Goal: Contribute content: Add original content to the website for others to see

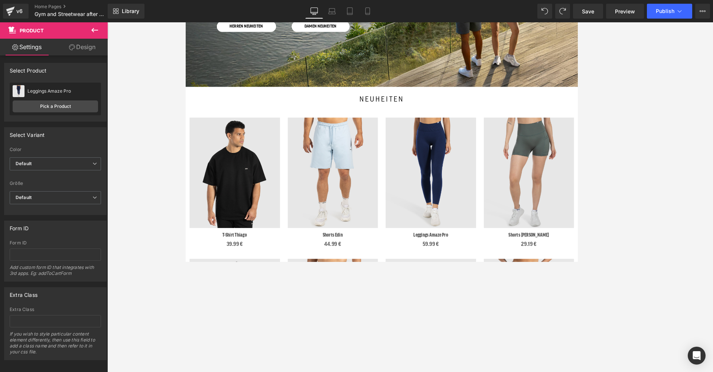
scroll to position [151, 0]
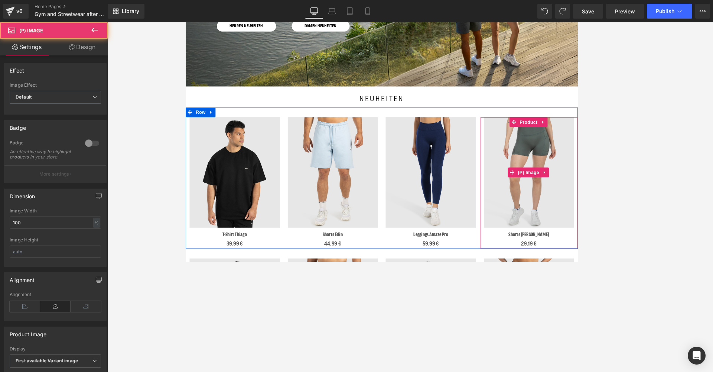
click at [575, 172] on img at bounding box center [579, 194] width 104 height 126
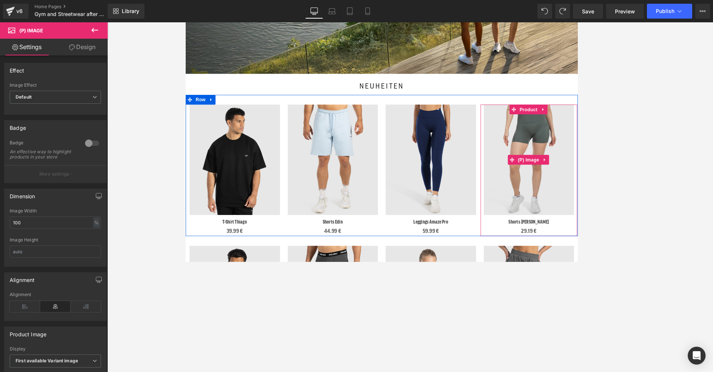
scroll to position [163, 0]
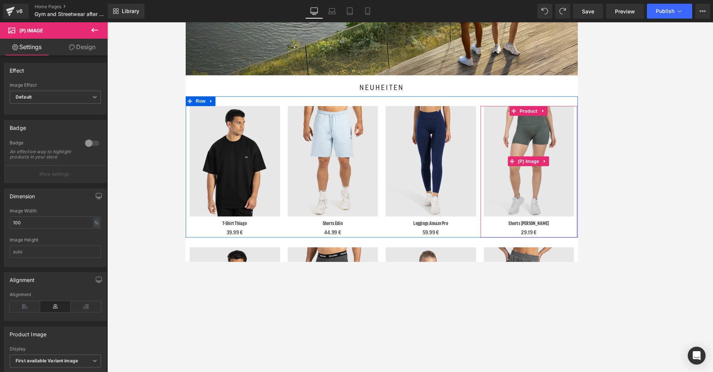
click at [601, 165] on img at bounding box center [579, 181] width 104 height 126
click at [574, 119] on span "Product" at bounding box center [578, 123] width 24 height 11
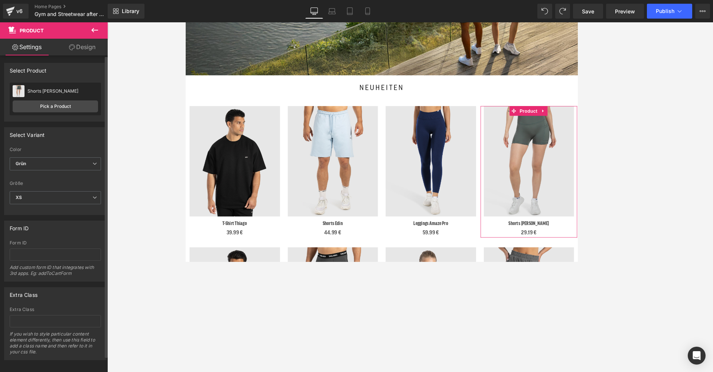
click at [38, 95] on div "Shorts [PERSON_NAME] [PERSON_NAME]" at bounding box center [55, 90] width 85 height 11
click at [40, 106] on link "Pick a Product" at bounding box center [55, 106] width 85 height 12
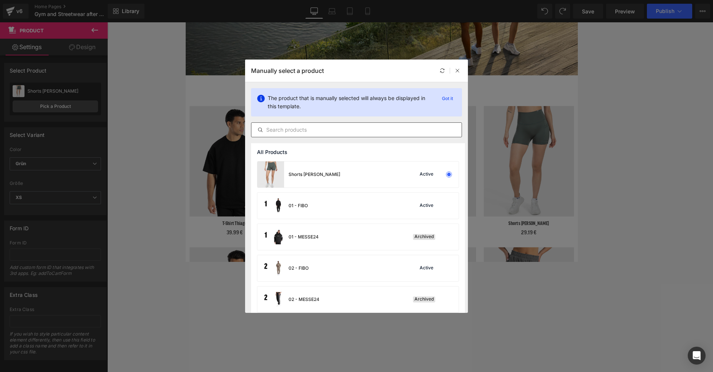
click at [299, 132] on input "text" at bounding box center [357, 129] width 210 height 9
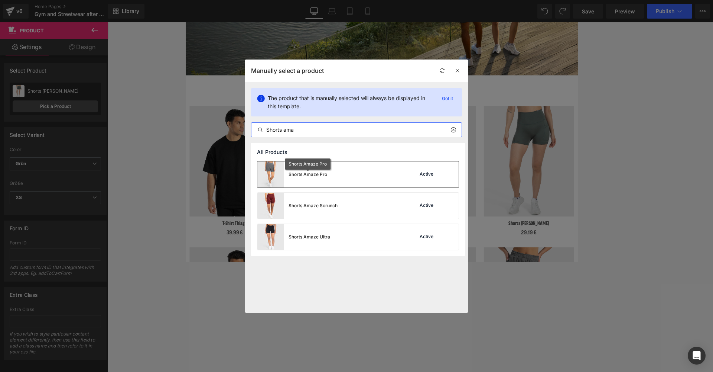
type input "Shorts ama"
click at [306, 174] on div "Shorts Amaze Pro" at bounding box center [308, 174] width 39 height 7
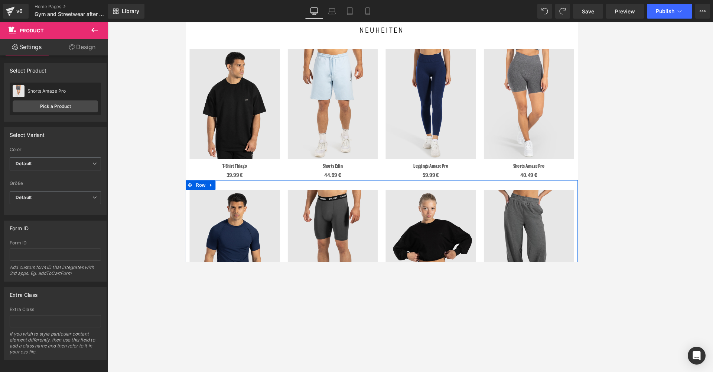
scroll to position [256, 0]
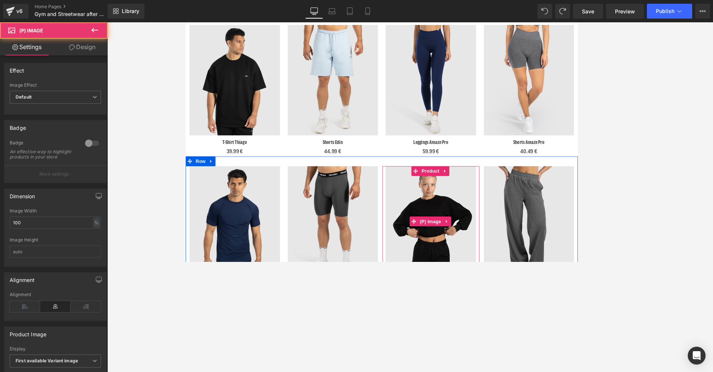
click at [461, 222] on img at bounding box center [467, 250] width 104 height 126
click at [461, 189] on span "Product" at bounding box center [466, 192] width 24 height 11
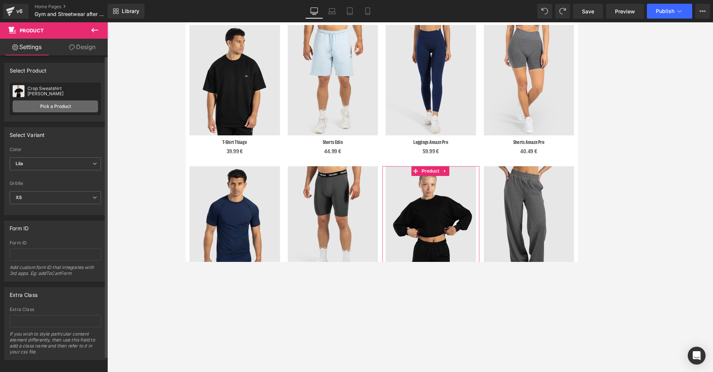
click at [55, 107] on link "Pick a Product" at bounding box center [55, 106] width 85 height 12
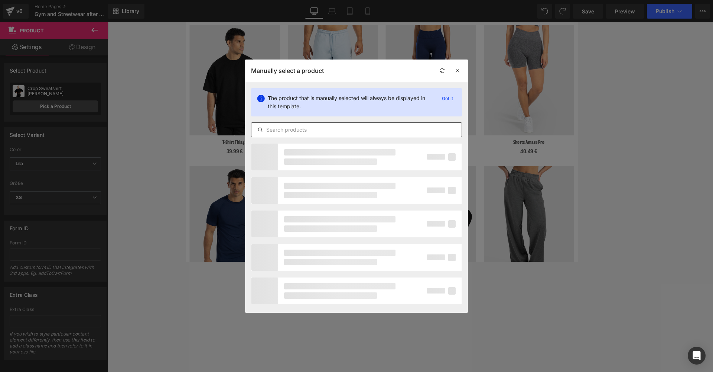
click at [285, 133] on input "text" at bounding box center [357, 129] width 210 height 9
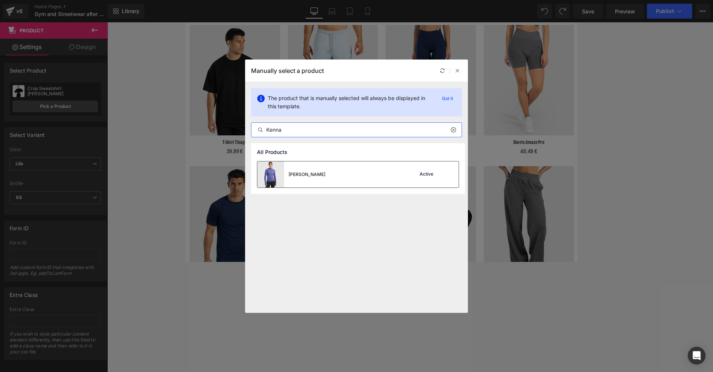
type input "Kenna"
click at [311, 177] on div "[PERSON_NAME]" at bounding box center [307, 174] width 37 height 7
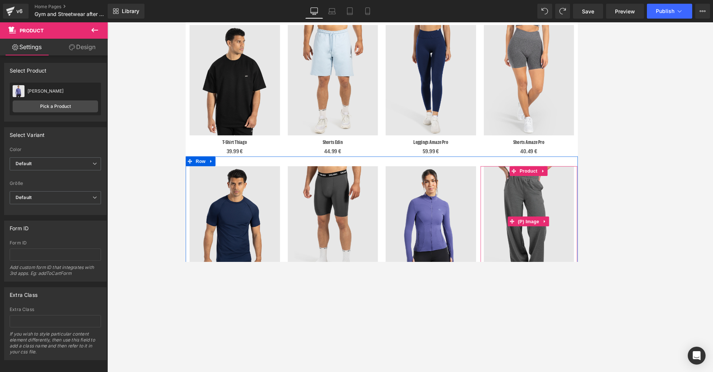
click at [574, 198] on img at bounding box center [579, 250] width 104 height 126
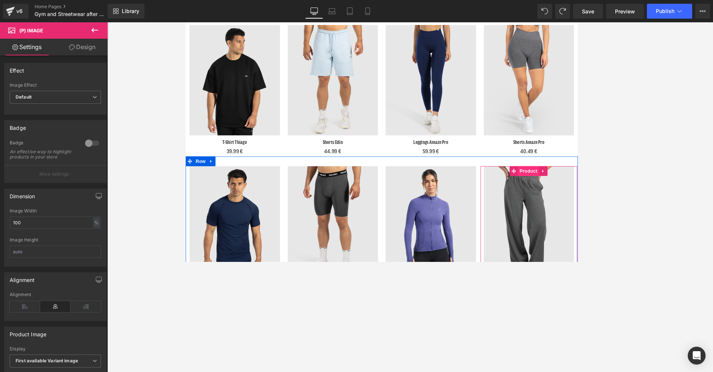
click at [574, 191] on span "Product" at bounding box center [578, 192] width 24 height 11
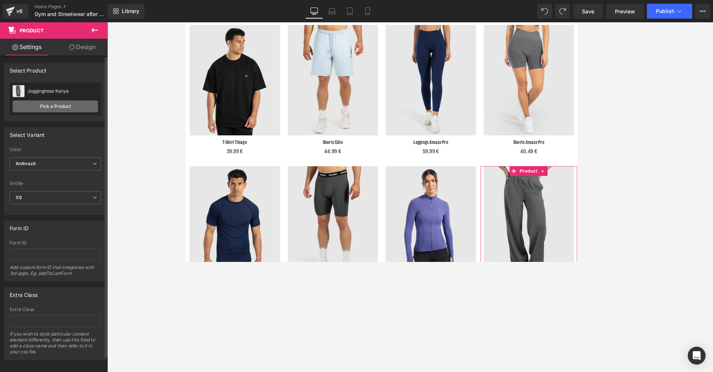
click at [44, 107] on link "Pick a Product" at bounding box center [55, 106] width 85 height 12
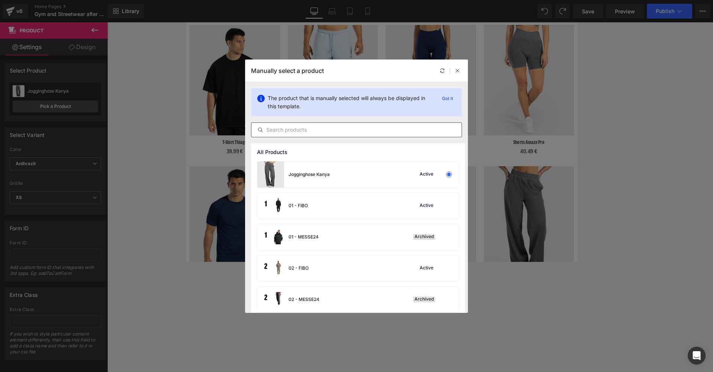
click at [305, 131] on input "text" at bounding box center [357, 129] width 210 height 9
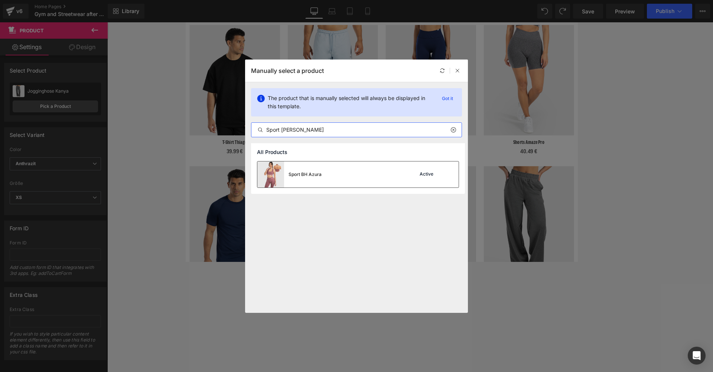
type input "Sport [PERSON_NAME]"
click at [309, 173] on div "Sport BH Azura" at bounding box center [305, 174] width 33 height 7
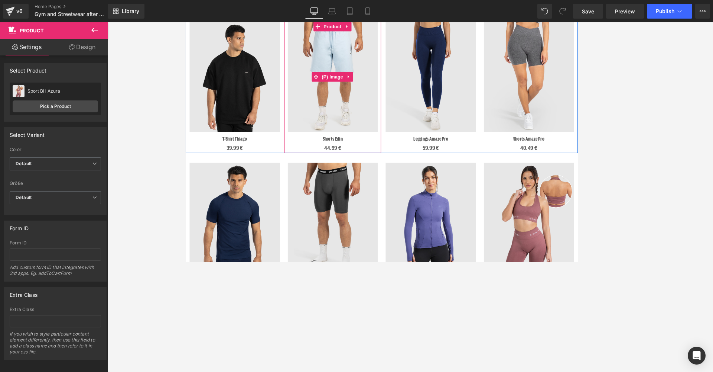
scroll to position [255, 0]
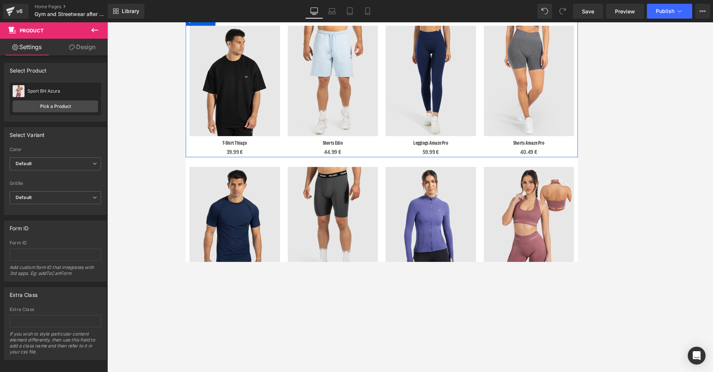
click at [254, 90] on div "Sale Off (P) Image" at bounding box center [242, 89] width 104 height 126
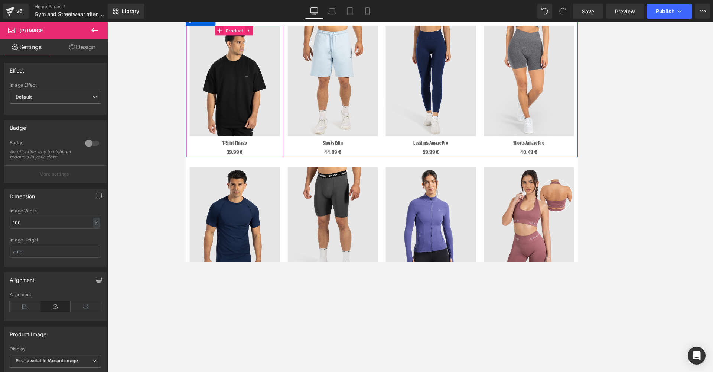
click at [237, 32] on span "Product" at bounding box center [241, 31] width 24 height 11
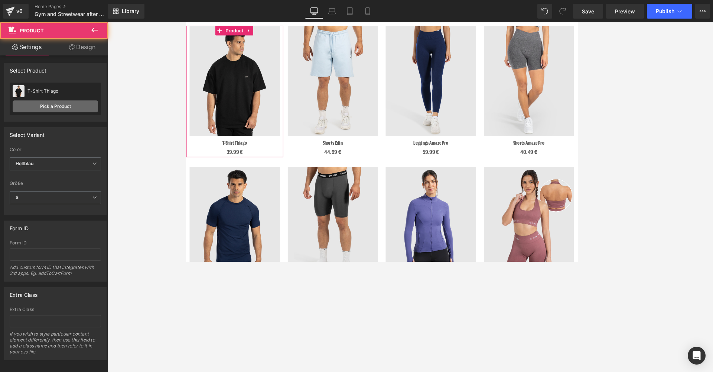
click at [60, 104] on link "Pick a Product" at bounding box center [55, 106] width 85 height 12
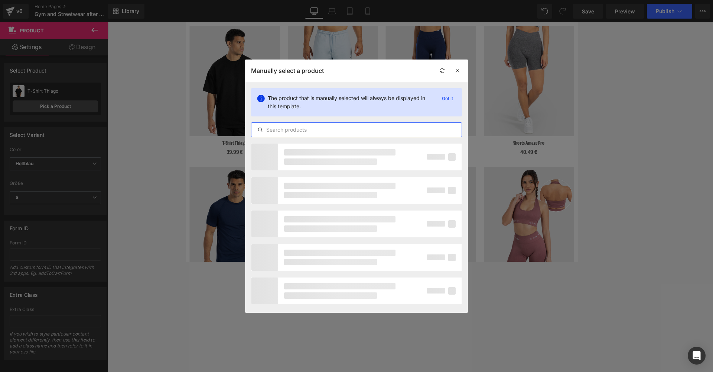
click at [320, 129] on input "text" at bounding box center [357, 129] width 210 height 9
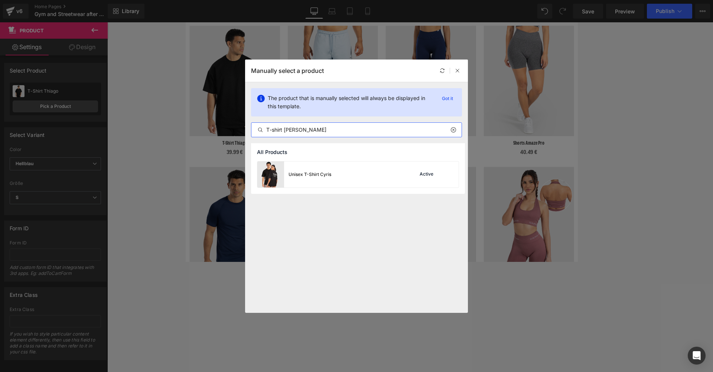
type input "T-shirt [PERSON_NAME]"
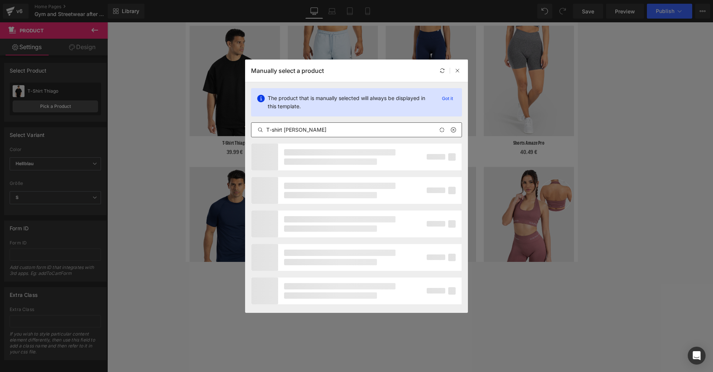
click at [335, 172] on div at bounding box center [356, 223] width 223 height 161
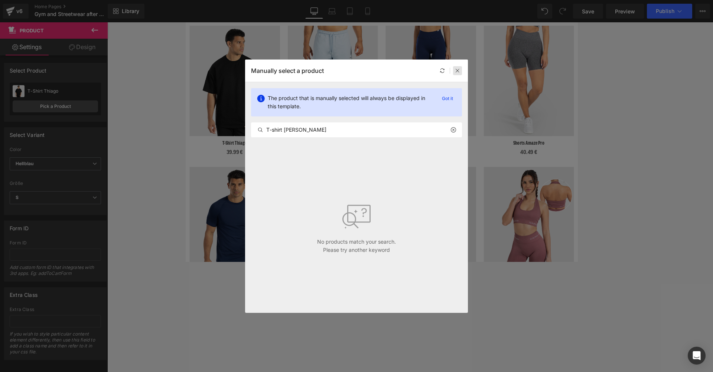
click at [458, 71] on icon at bounding box center [457, 70] width 5 height 5
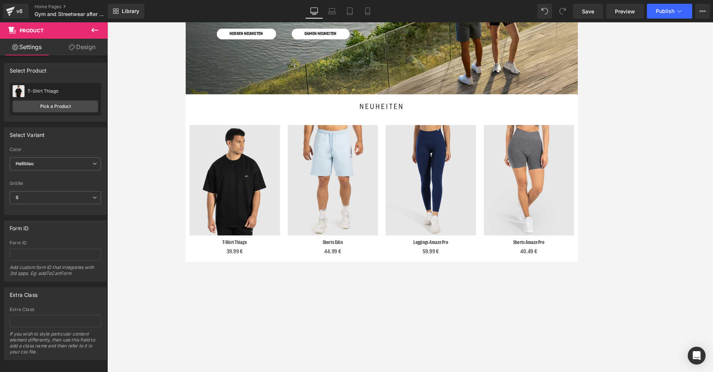
scroll to position [147, 0]
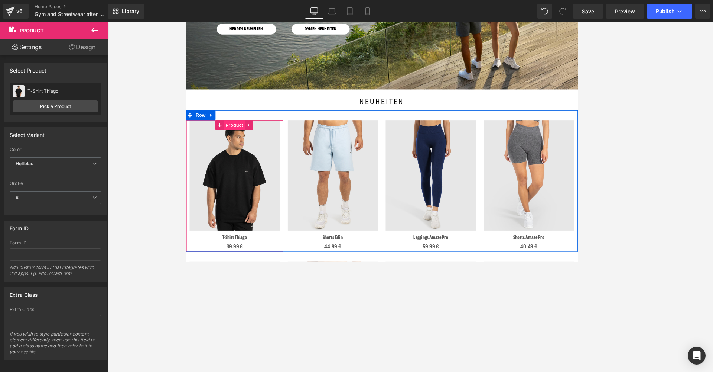
click at [237, 140] on span "Product" at bounding box center [241, 139] width 24 height 11
click at [42, 104] on link "Pick a Product" at bounding box center [55, 106] width 85 height 12
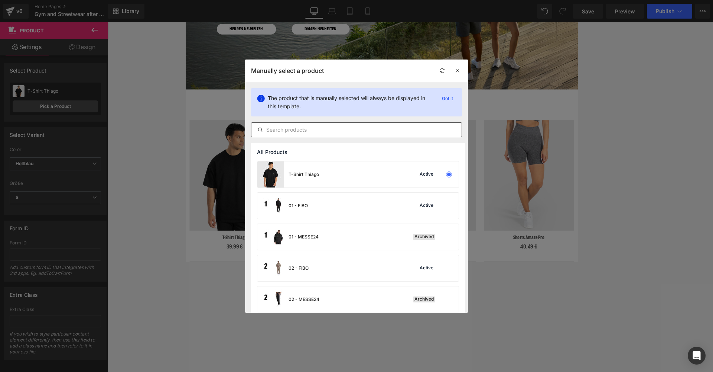
click at [294, 131] on input "text" at bounding box center [357, 129] width 210 height 9
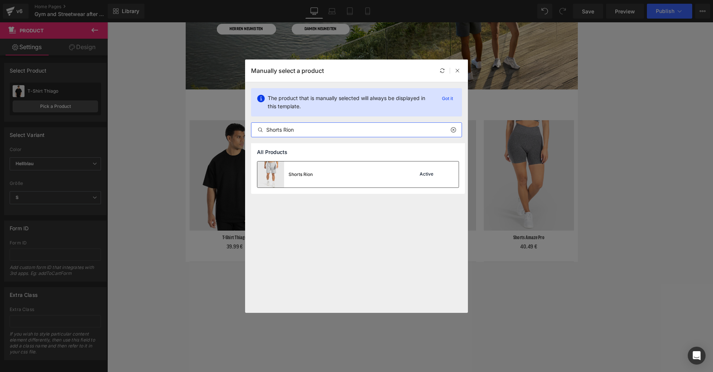
type input "Shorts Rion"
click at [327, 172] on div "Shorts Rion Active" at bounding box center [357, 174] width 201 height 26
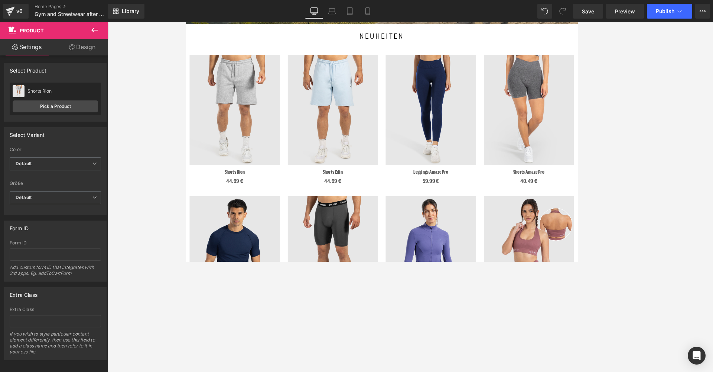
scroll to position [237, 0]
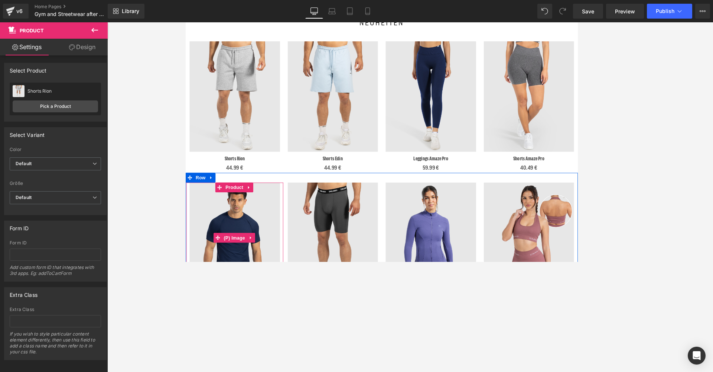
click at [242, 246] on img at bounding box center [242, 269] width 104 height 126
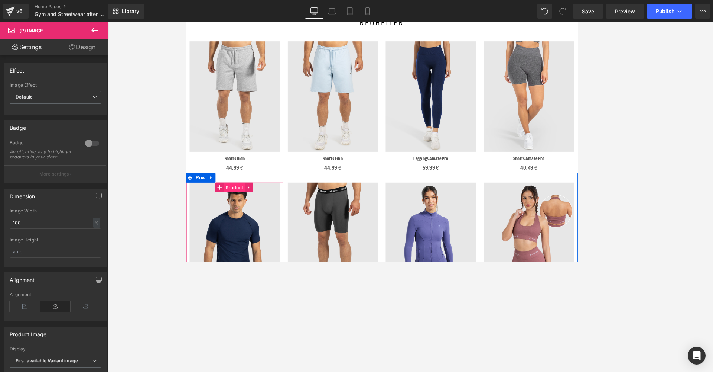
click at [241, 212] on span "Product" at bounding box center [241, 211] width 24 height 11
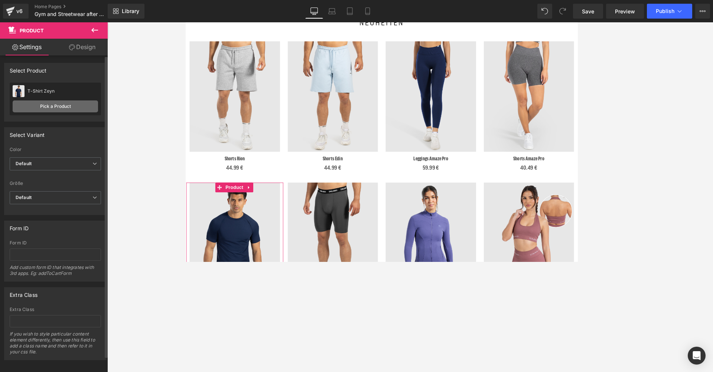
click at [47, 106] on link "Pick a Product" at bounding box center [55, 106] width 85 height 12
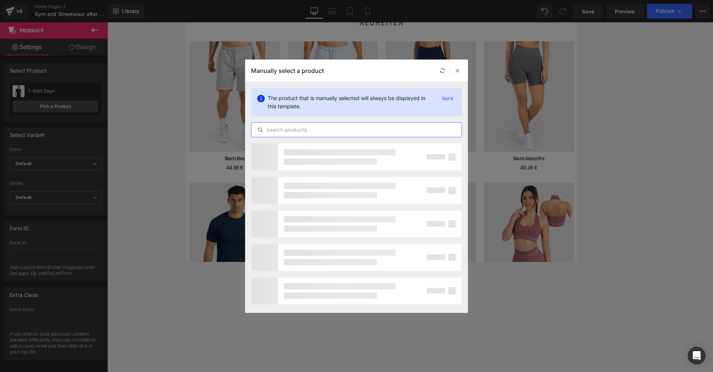
click at [302, 129] on input "text" at bounding box center [357, 129] width 210 height 9
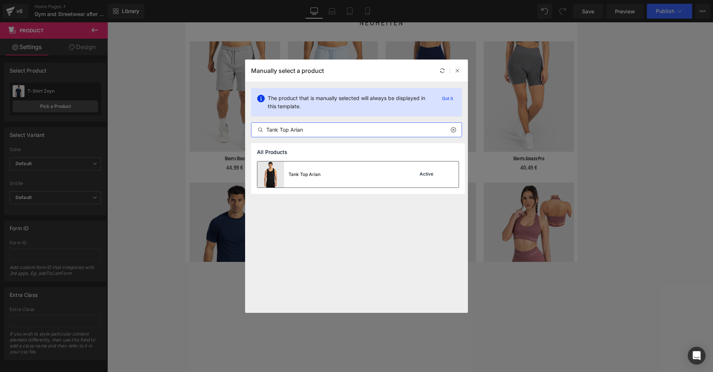
type input "Tank Top Arian"
click at [318, 176] on div "Tank Top Arian" at bounding box center [305, 174] width 32 height 7
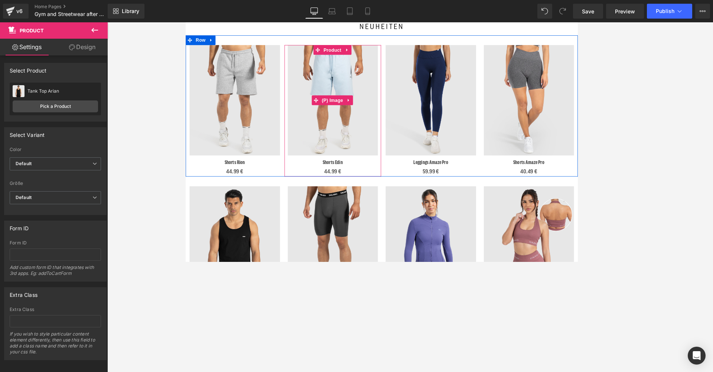
scroll to position [236, 0]
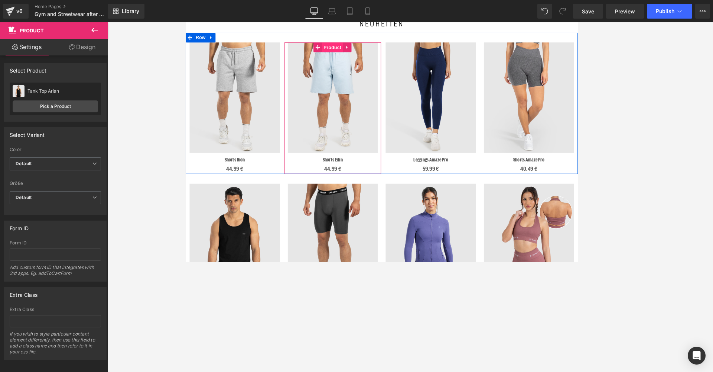
click at [351, 49] on span "Product" at bounding box center [353, 50] width 24 height 11
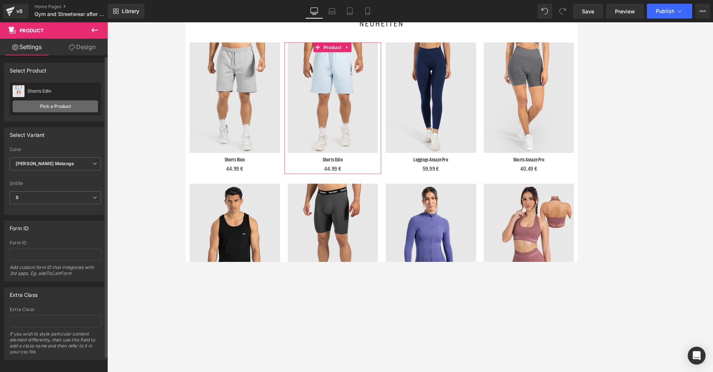
click at [54, 106] on link "Pick a Product" at bounding box center [55, 106] width 85 height 12
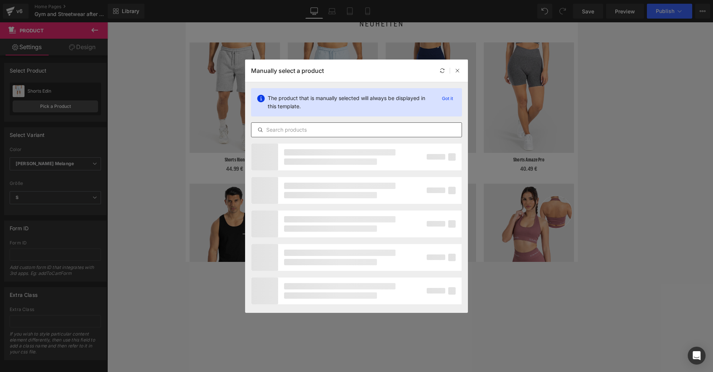
click at [332, 128] on input "text" at bounding box center [357, 129] width 210 height 9
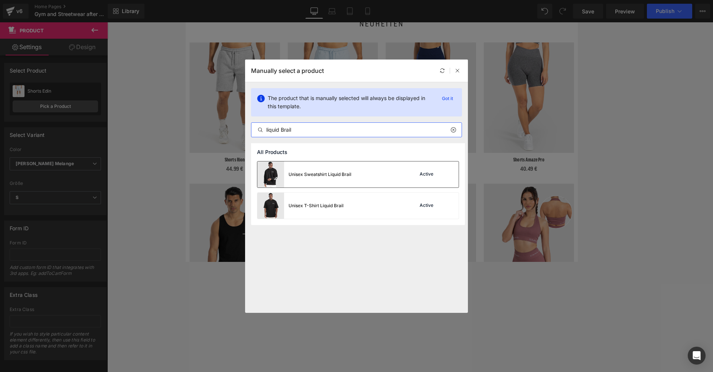
type input "liquid Brail"
click at [363, 174] on div "Unisex Sweatshirt Liquid Brail Active" at bounding box center [357, 174] width 201 height 26
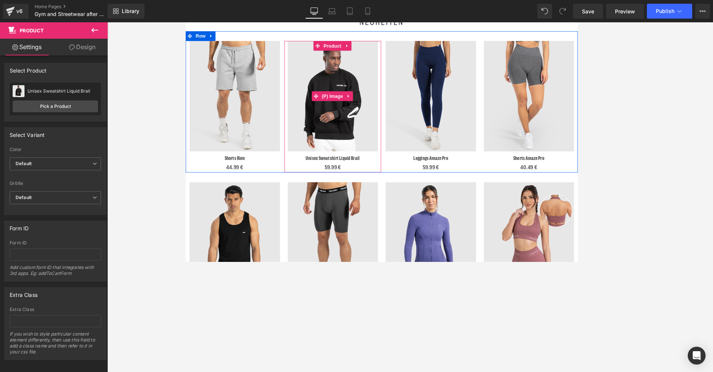
scroll to position [241, 0]
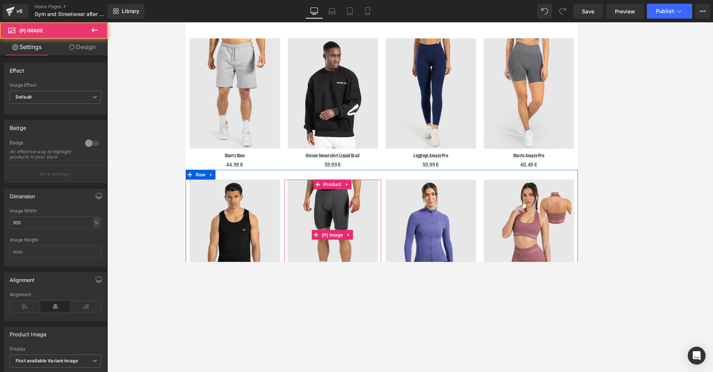
click at [372, 231] on img at bounding box center [354, 265] width 104 height 126
click at [353, 205] on span "Product" at bounding box center [353, 207] width 24 height 11
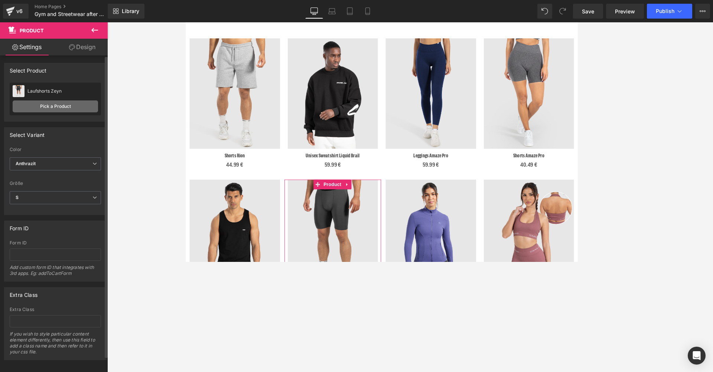
click at [48, 102] on link "Pick a Product" at bounding box center [55, 106] width 85 height 12
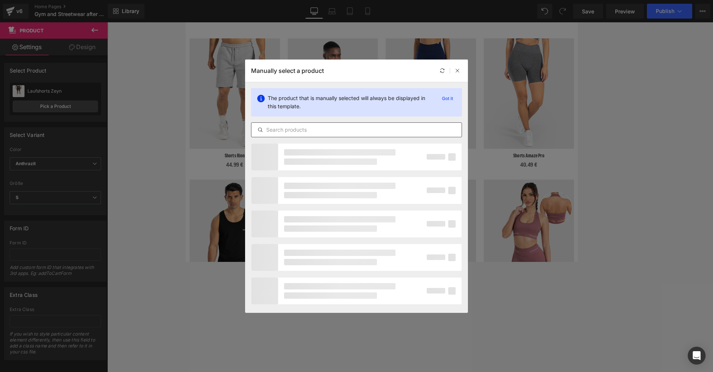
click at [339, 130] on input "text" at bounding box center [357, 129] width 210 height 9
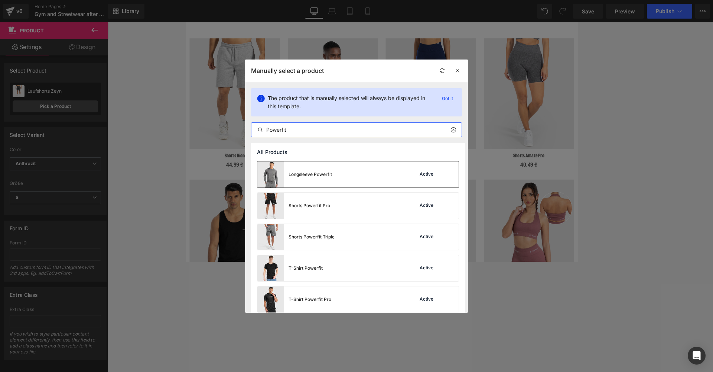
type input "Powerfit"
click at [311, 171] on div "Longsleeve Powerfit" at bounding box center [310, 174] width 43 height 7
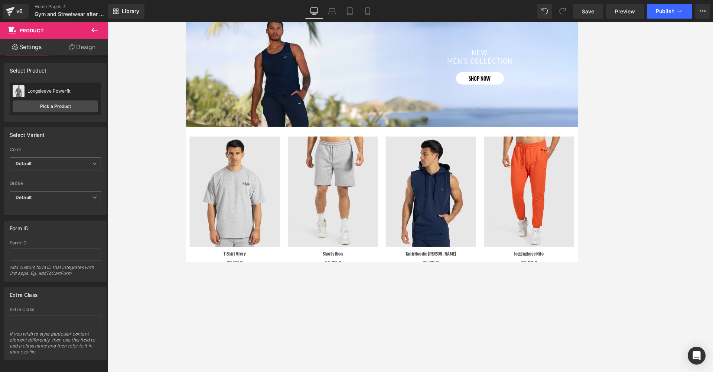
scroll to position [1011, 0]
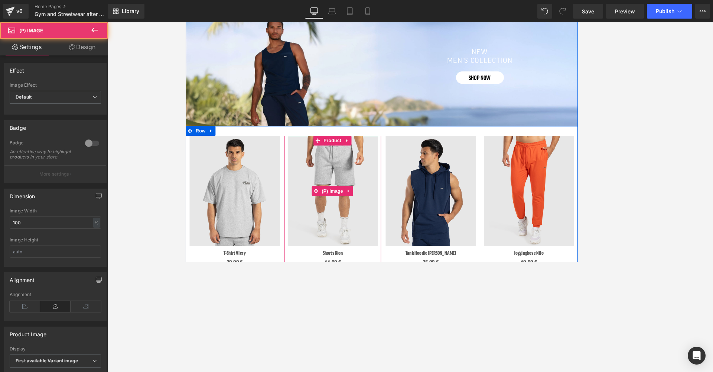
click at [373, 204] on img at bounding box center [354, 215] width 104 height 126
click at [353, 153] on span "Product" at bounding box center [353, 157] width 24 height 11
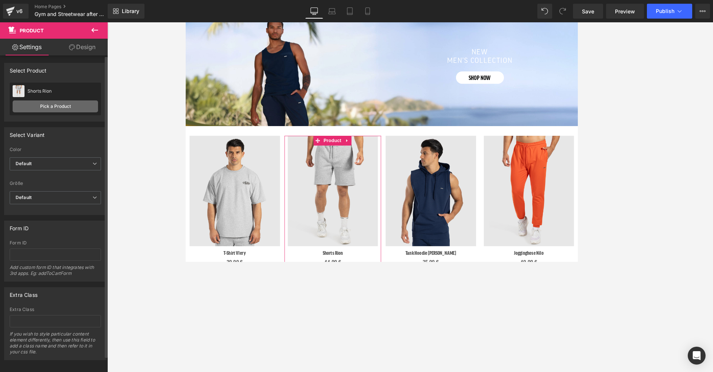
click at [45, 105] on link "Pick a Product" at bounding box center [55, 106] width 85 height 12
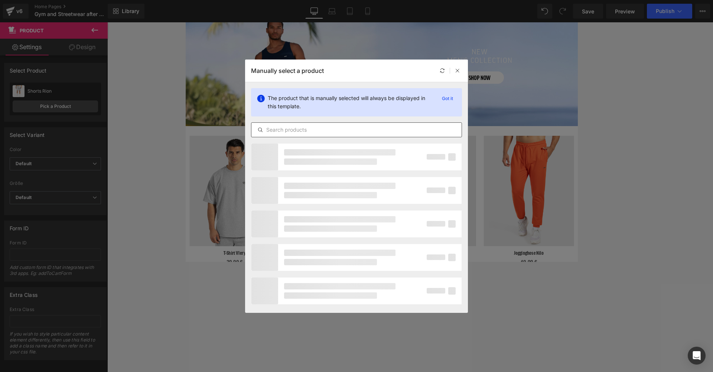
click at [312, 130] on input "text" at bounding box center [357, 129] width 210 height 9
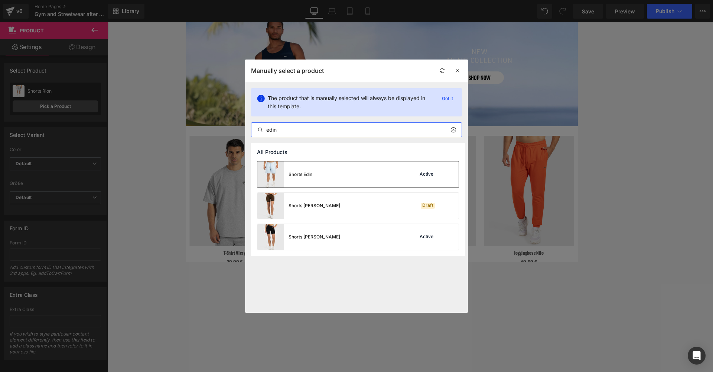
type input "edin"
click at [307, 172] on div "Shorts Edin" at bounding box center [301, 174] width 24 height 7
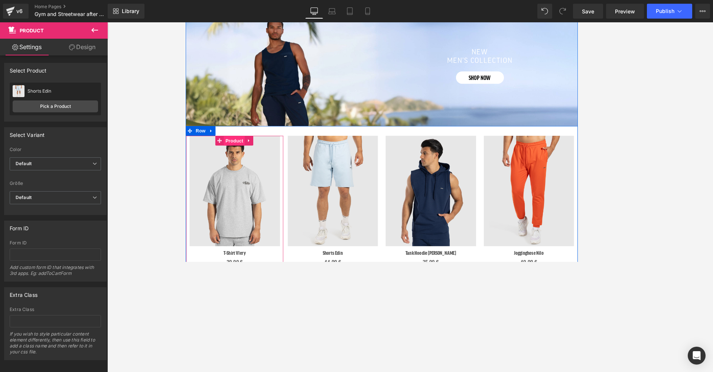
click at [242, 153] on span "Product" at bounding box center [241, 158] width 24 height 11
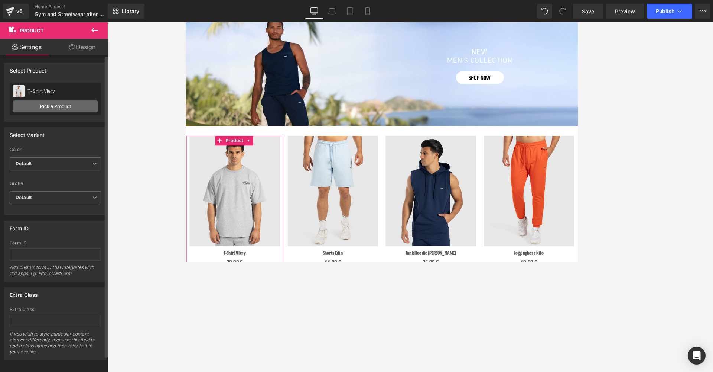
click at [41, 105] on link "Pick a Product" at bounding box center [55, 106] width 85 height 12
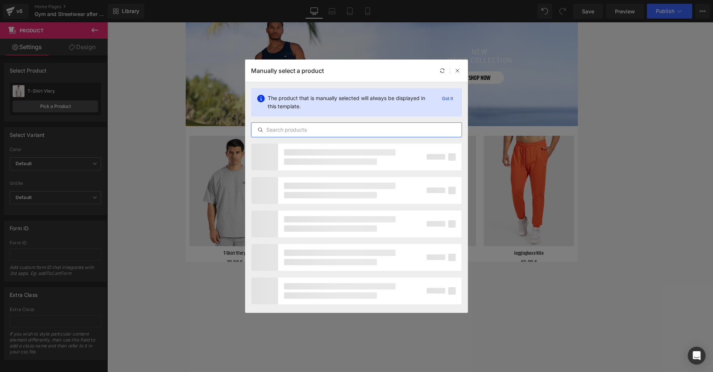
click at [333, 130] on input "text" at bounding box center [357, 129] width 210 height 9
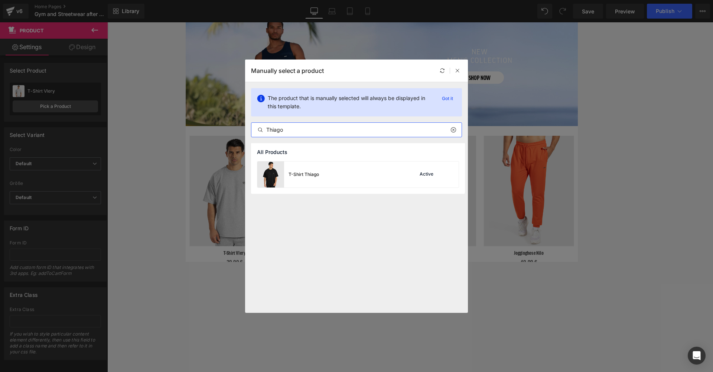
type input "Thiago"
drag, startPoint x: 333, startPoint y: 130, endPoint x: 337, endPoint y: 176, distance: 45.5
click at [337, 176] on div "T-Shirt Thiago Active" at bounding box center [357, 174] width 201 height 26
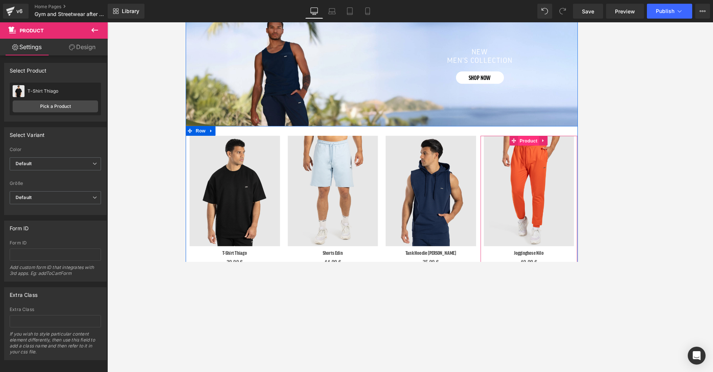
click at [571, 153] on span "Product" at bounding box center [578, 158] width 24 height 11
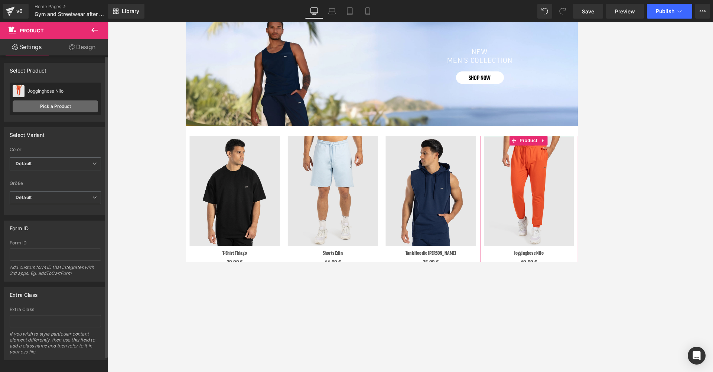
click at [47, 105] on link "Pick a Product" at bounding box center [55, 106] width 85 height 12
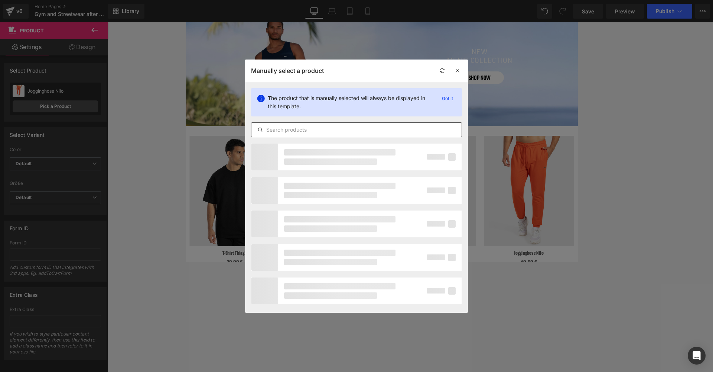
click at [319, 134] on input "text" at bounding box center [357, 129] width 210 height 9
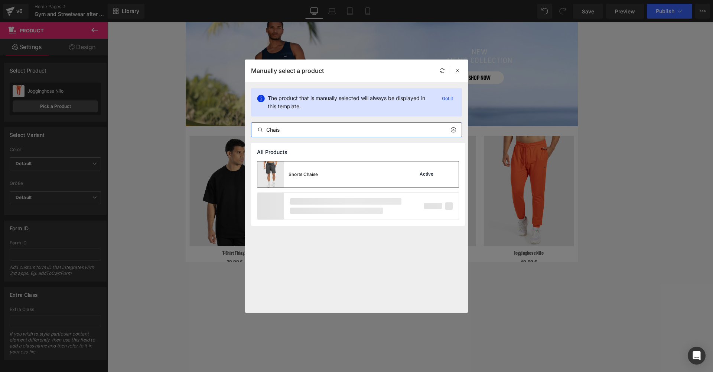
type input "Chais"
click at [320, 169] on div "Shorts Chaise Active" at bounding box center [357, 174] width 201 height 26
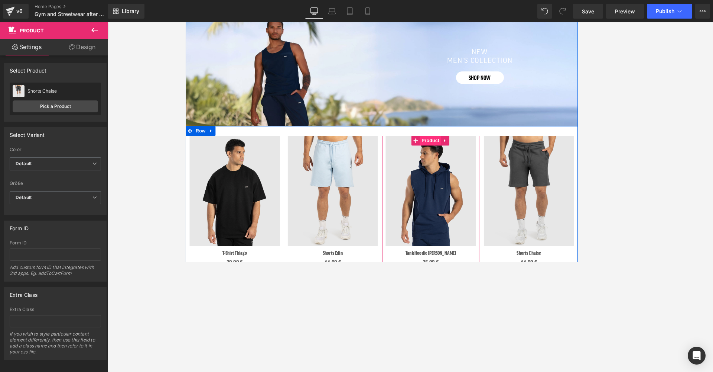
click at [464, 153] on span "Product" at bounding box center [466, 157] width 24 height 11
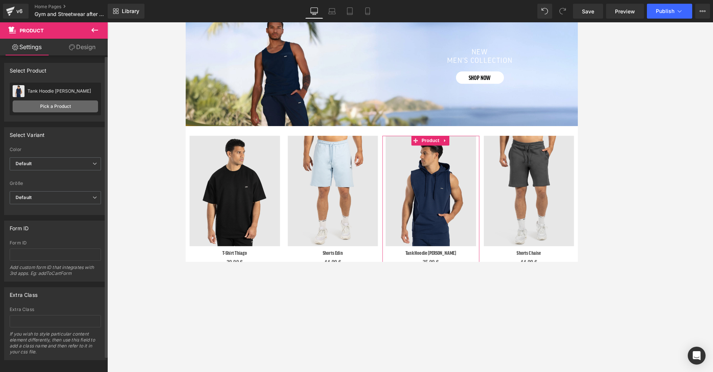
click at [72, 106] on link "Pick a Product" at bounding box center [55, 106] width 85 height 12
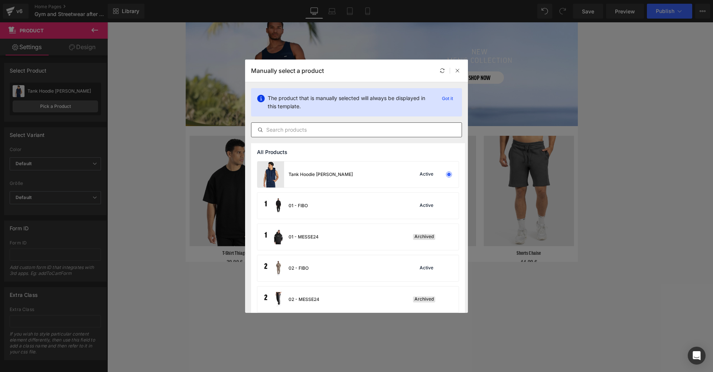
click at [294, 134] on div at bounding box center [356, 129] width 211 height 15
click at [293, 131] on input "text" at bounding box center [357, 129] width 210 height 9
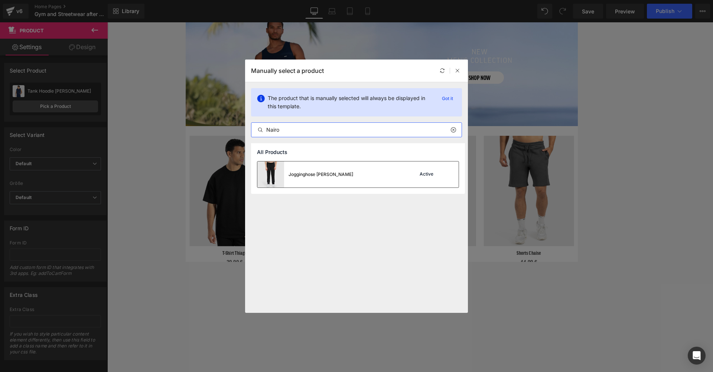
type input "Nairo"
click at [320, 179] on div "Jogginghose [PERSON_NAME]" at bounding box center [305, 174] width 96 height 26
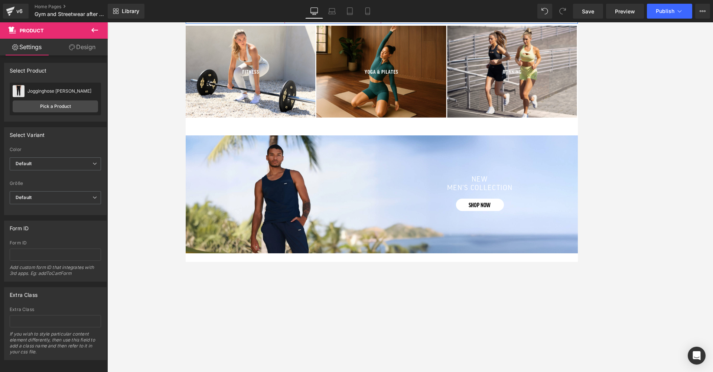
scroll to position [872, 0]
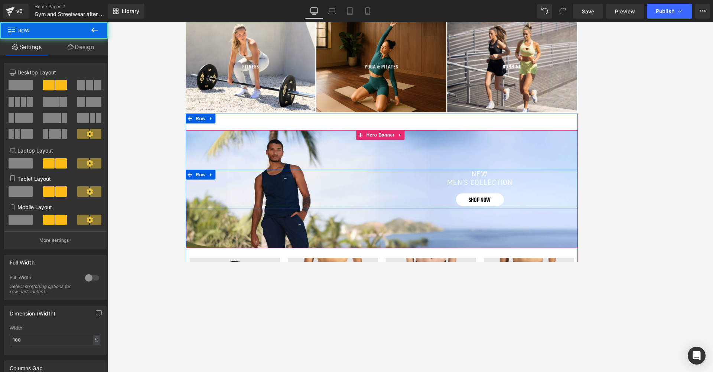
click at [321, 197] on div "Separator new men’s collection Heading SHOP NOW Button Row" at bounding box center [410, 213] width 450 height 44
click at [410, 147] on span "Hero Banner" at bounding box center [408, 151] width 36 height 11
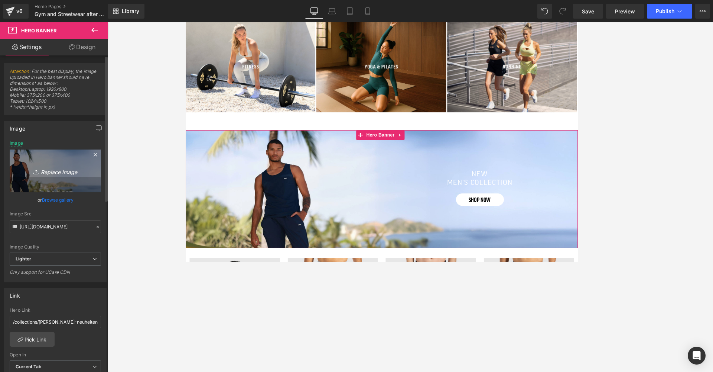
click at [55, 178] on link "Replace Image" at bounding box center [55, 170] width 91 height 43
type input "C:\fakepath\desktop neuheiten banner startseite.jpg"
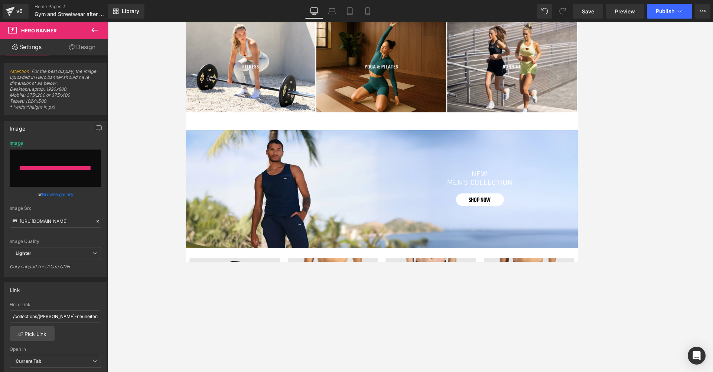
type input "[URL][DOMAIN_NAME]"
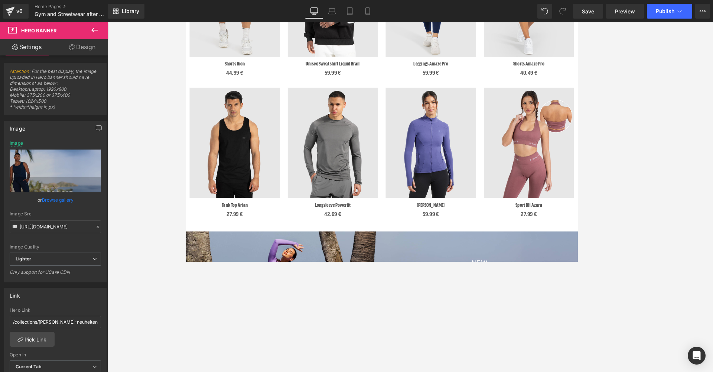
scroll to position [346, 0]
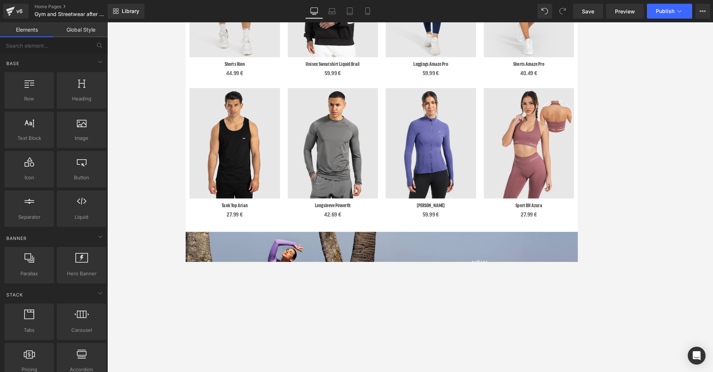
click at [586, 120] on div at bounding box center [410, 196] width 606 height 349
click at [605, 139] on div at bounding box center [410, 196] width 606 height 349
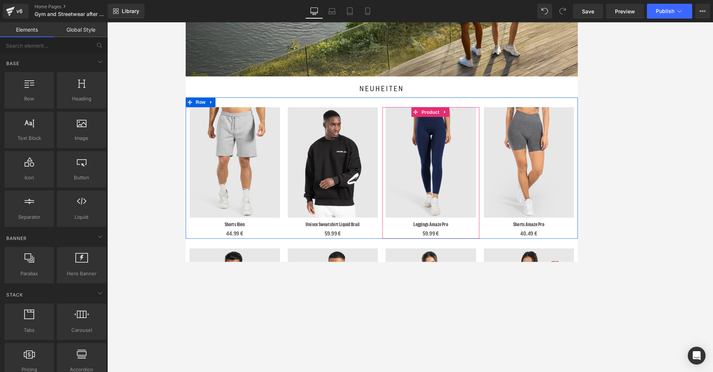
scroll to position [197, 0]
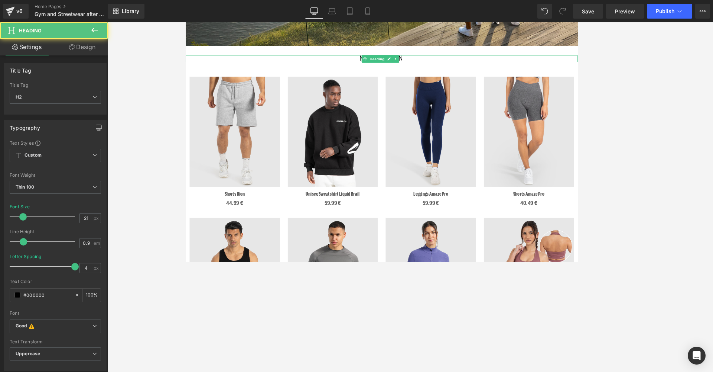
click at [589, 63] on h2 "neuheiten" at bounding box center [410, 64] width 427 height 7
click at [584, 64] on div at bounding box center [410, 196] width 606 height 349
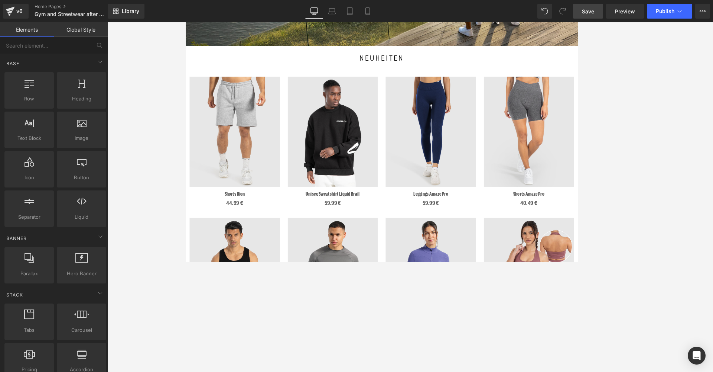
click at [588, 12] on span "Save" at bounding box center [588, 11] width 12 height 8
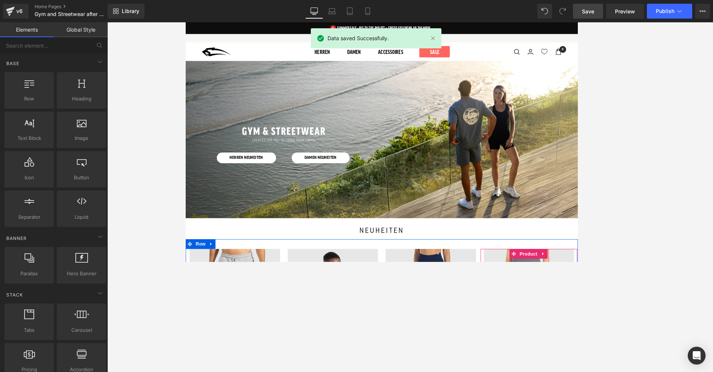
scroll to position [0, 0]
click at [620, 8] on span "Preview" at bounding box center [625, 11] width 20 height 8
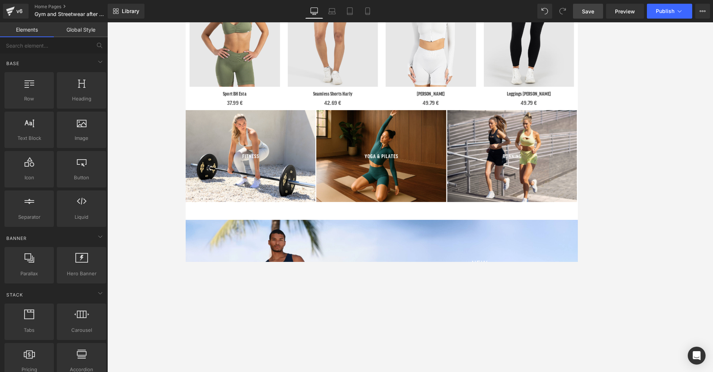
scroll to position [908, 0]
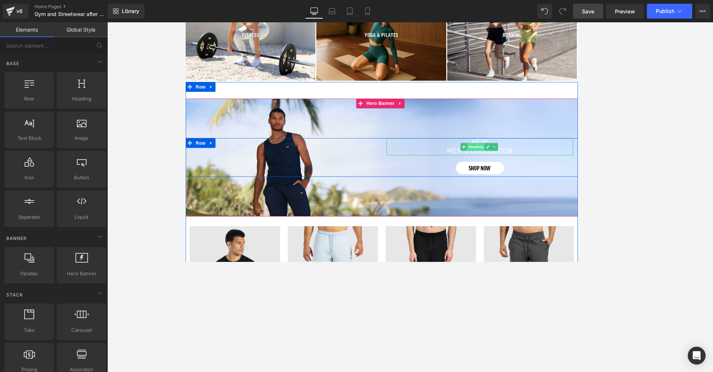
click at [526, 162] on span "Heading" at bounding box center [518, 164] width 20 height 9
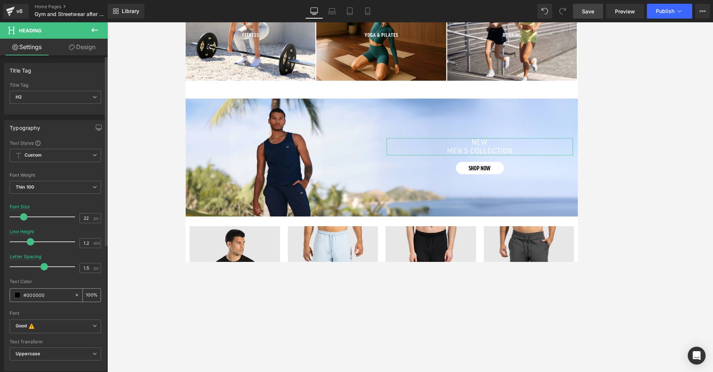
click at [17, 294] on span at bounding box center [17, 295] width 6 height 6
click at [270, 290] on div at bounding box center [410, 196] width 606 height 349
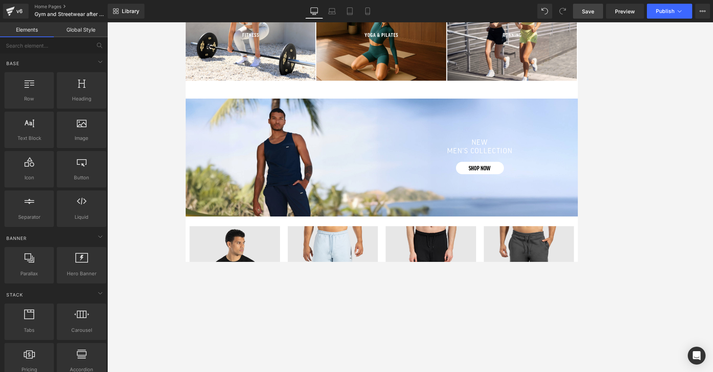
click at [699, 174] on div at bounding box center [410, 196] width 606 height 349
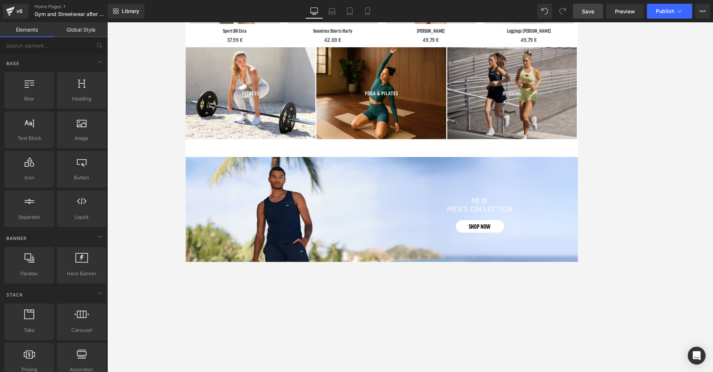
scroll to position [854, 0]
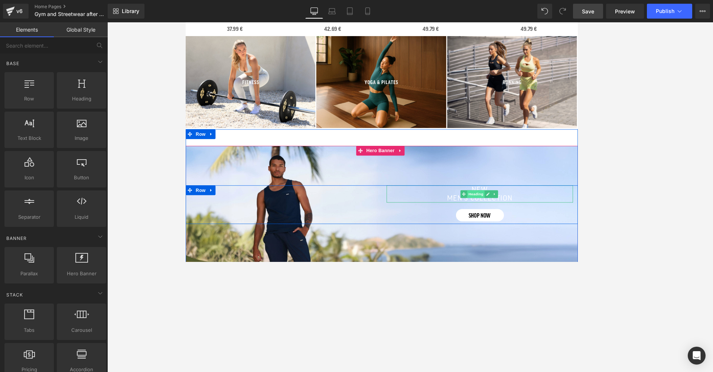
click at [521, 215] on span "Heading" at bounding box center [518, 219] width 20 height 9
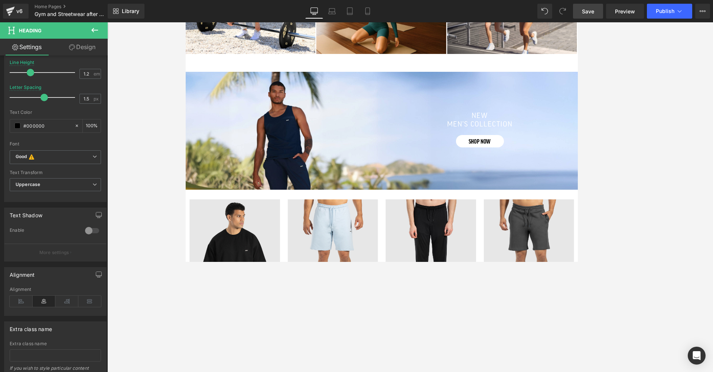
scroll to position [934, 0]
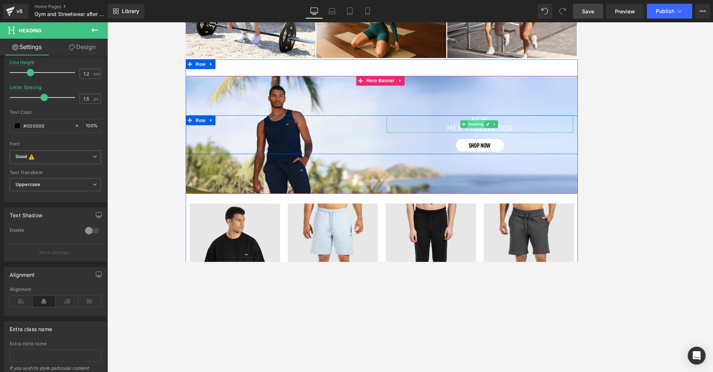
click at [520, 134] on span "Heading" at bounding box center [518, 138] width 20 height 9
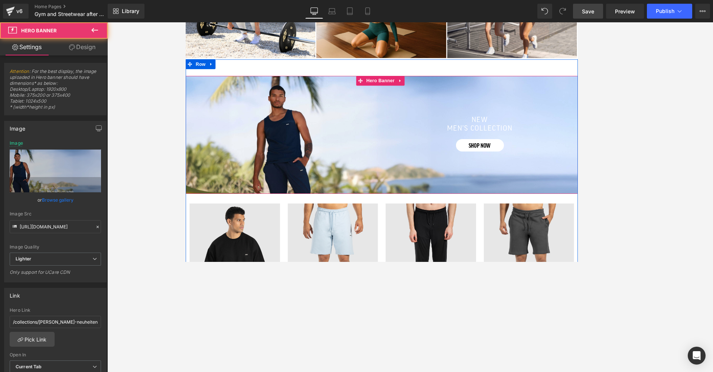
click at [545, 96] on div "Separator new men’s collection Heading SHOP NOW Button Row" at bounding box center [410, 151] width 450 height 135
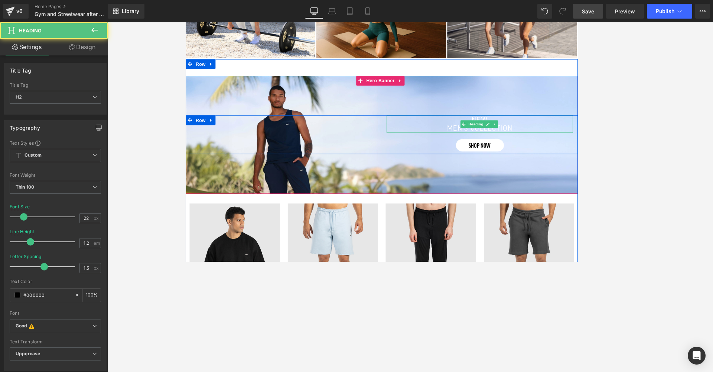
click at [509, 140] on font "men’s collection" at bounding box center [522, 144] width 75 height 8
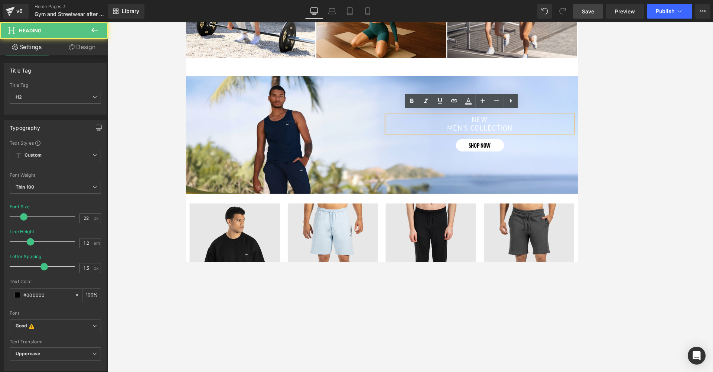
click at [517, 140] on font "men’s collection" at bounding box center [522, 144] width 75 height 8
click at [523, 140] on font "men’s collection" at bounding box center [522, 144] width 75 height 8
drag, startPoint x: 559, startPoint y: 139, endPoint x: 497, endPoint y: 127, distance: 62.5
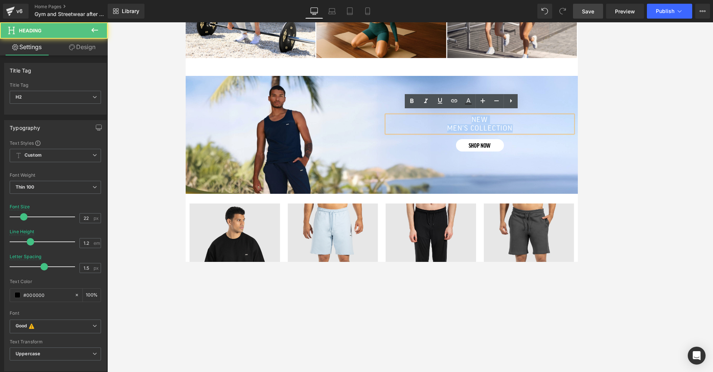
click at [497, 129] on div "new men’s collection" at bounding box center [523, 139] width 214 height 20
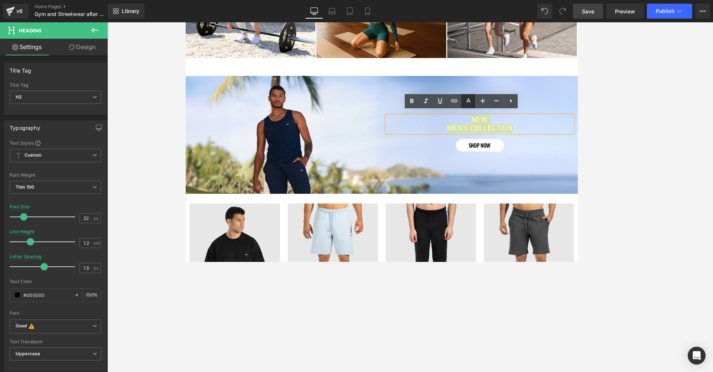
click at [468, 100] on icon at bounding box center [469, 100] width 4 height 4
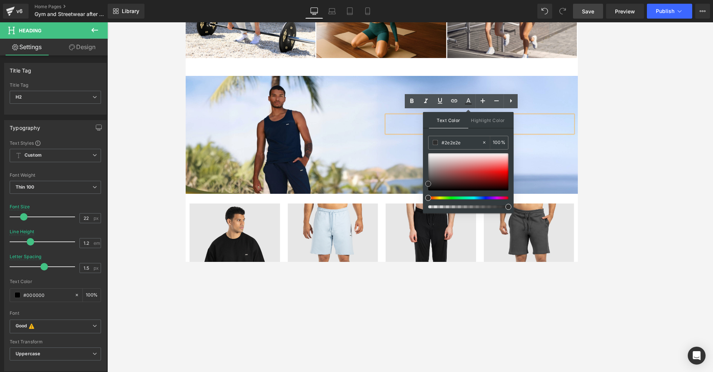
type input "#5d5454"
type input "#000000"
drag, startPoint x: 432, startPoint y: 177, endPoint x: 425, endPoint y: 211, distance: 34.3
click at [425, 211] on div "Text Color Highlight Color rgba(0, 0, 0, 1) #000000 100 % transparent transpare…" at bounding box center [468, 162] width 91 height 101
click at [605, 202] on div "Separator new men’s collection Heading SHOP NOW Button Row" at bounding box center [410, 151] width 450 height 135
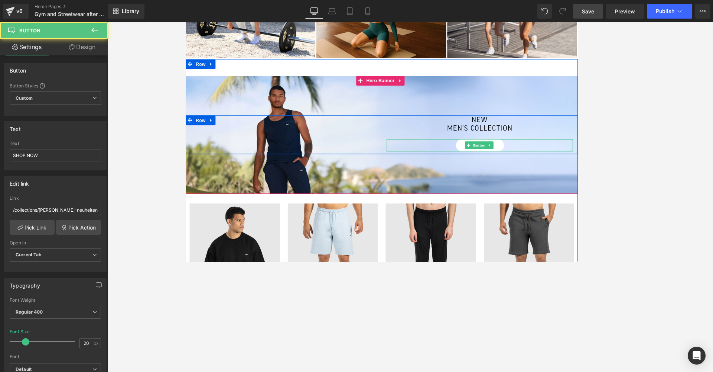
click at [546, 156] on link "SHOP NOW" at bounding box center [522, 163] width 55 height 14
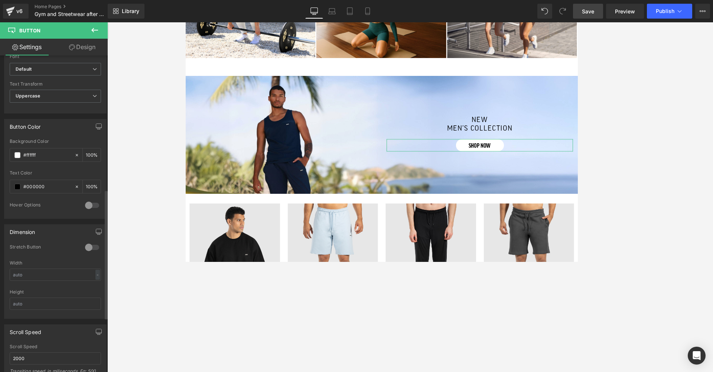
scroll to position [327, 0]
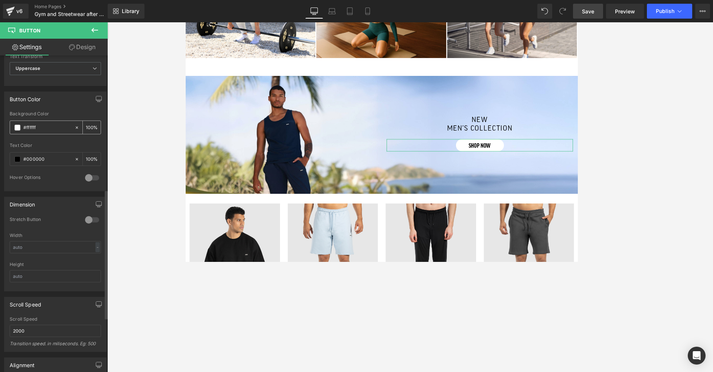
click at [17, 126] on span at bounding box center [17, 127] width 6 height 6
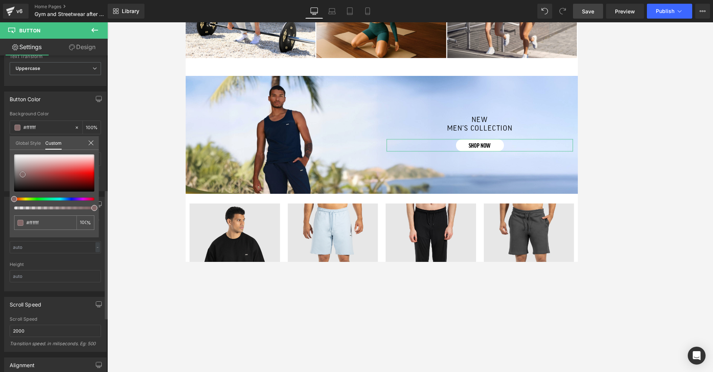
type input "#826868"
type input "#685353"
type input "#000000"
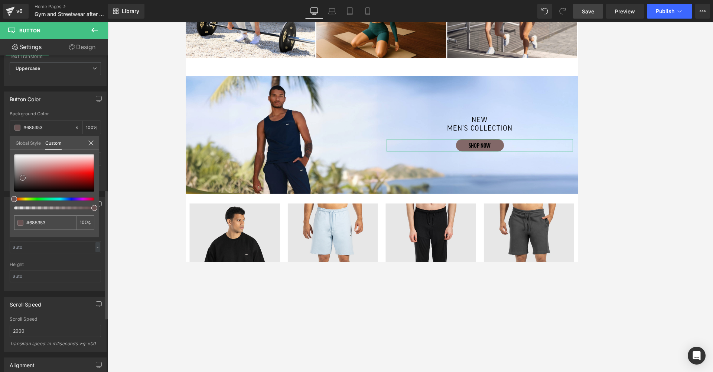
type input "#000000"
drag, startPoint x: 23, startPoint y: 174, endPoint x: 0, endPoint y: 243, distance: 72.0
click at [0, 191] on div "Button Color rgba(0, 0, 0, 1) Background Color #000000 100 % rgba(0, 0, 0, 1) T…" at bounding box center [55, 138] width 111 height 105
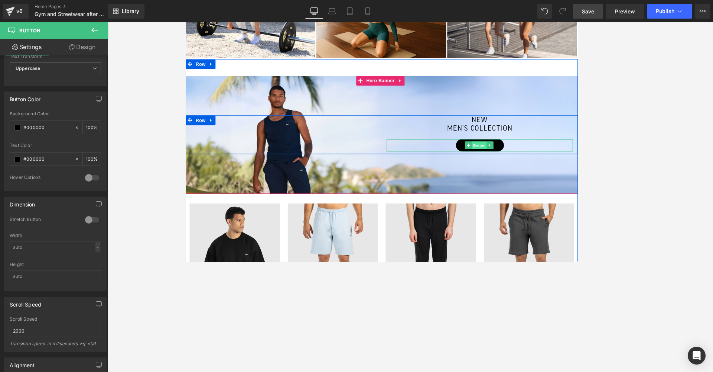
click at [519, 159] on span "Button" at bounding box center [521, 163] width 17 height 9
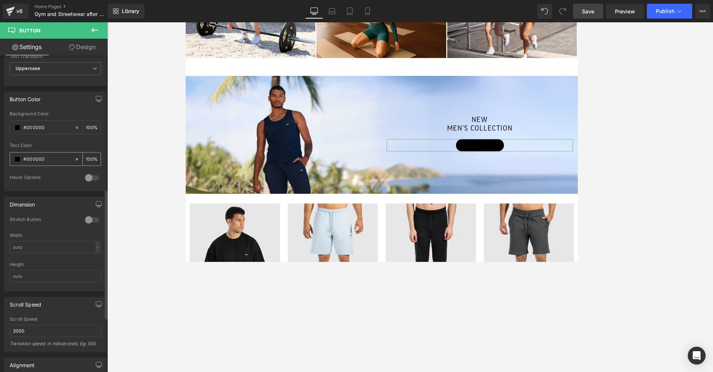
click at [16, 158] on span at bounding box center [17, 159] width 6 height 6
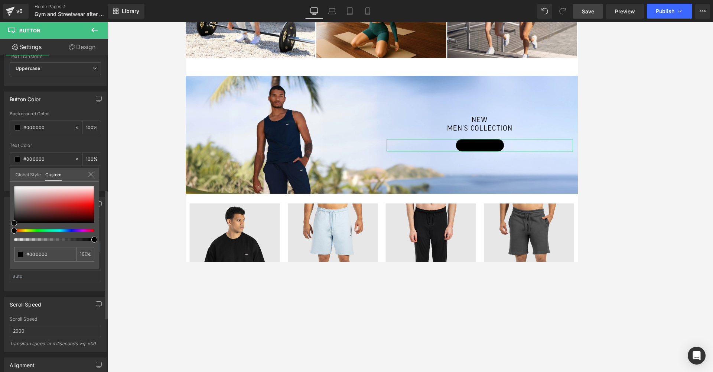
type input "#d18484"
type input "#cf8585"
type input "#ffffff"
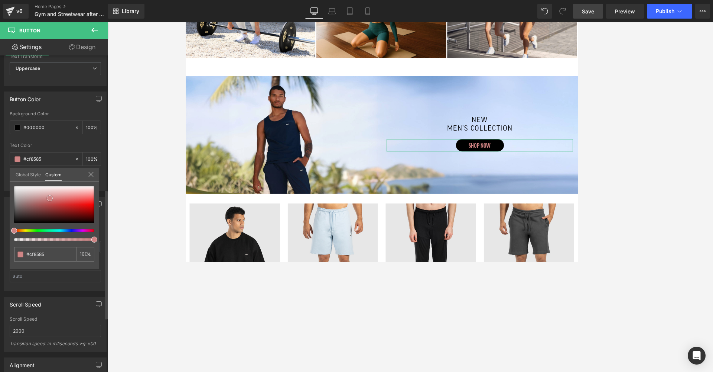
type input "#ffffff"
drag, startPoint x: 50, startPoint y: 198, endPoint x: 1, endPoint y: 171, distance: 55.9
click at [1, 171] on div "Button Color rgba(0, 0, 0, 1) Background Color #000000 100 % rgba(255, 255, 255…" at bounding box center [55, 138] width 111 height 105
click at [620, 143] on div at bounding box center [410, 196] width 606 height 349
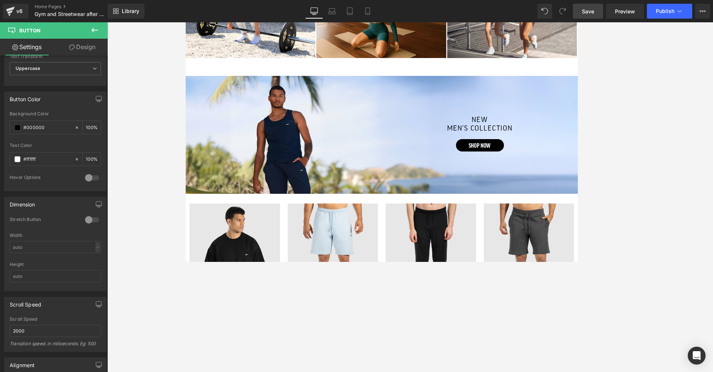
click at [147, 119] on div at bounding box center [410, 196] width 606 height 349
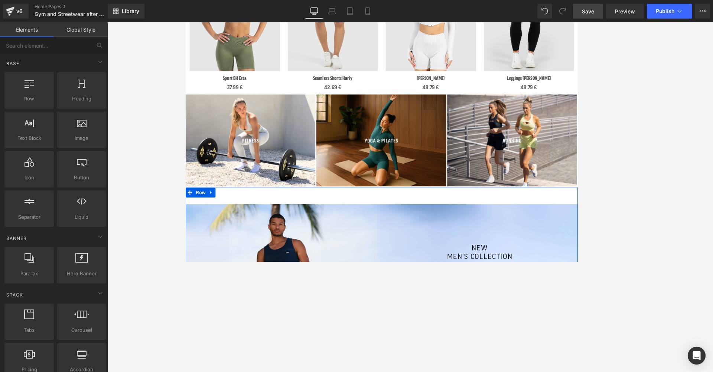
scroll to position [906, 0]
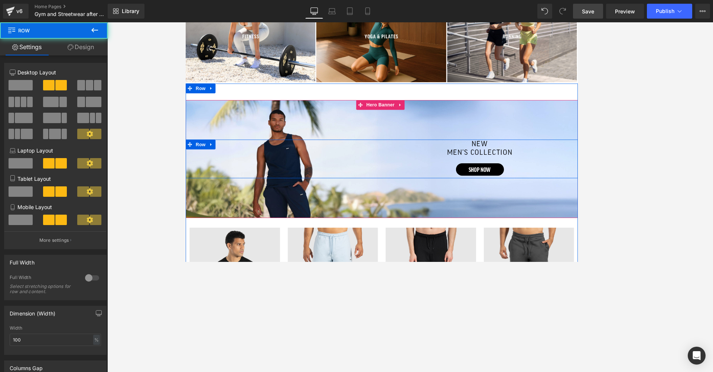
click at [284, 174] on div "Separator new men’s collection Heading SHOP NOW Button Row" at bounding box center [410, 179] width 450 height 44
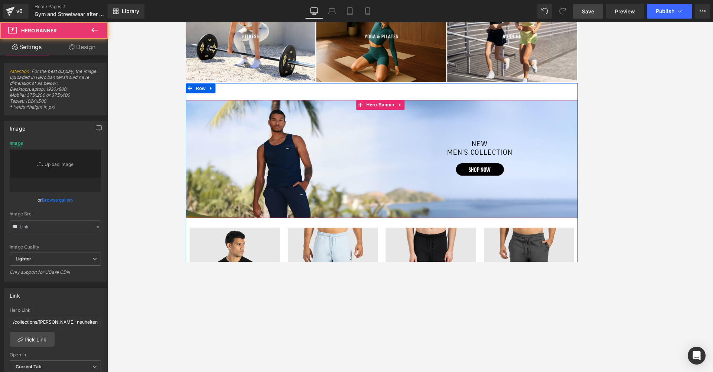
type input "[URL][DOMAIN_NAME]"
click at [286, 137] on div "Separator new men’s collection Heading SHOP NOW Button Row" at bounding box center [410, 178] width 450 height 135
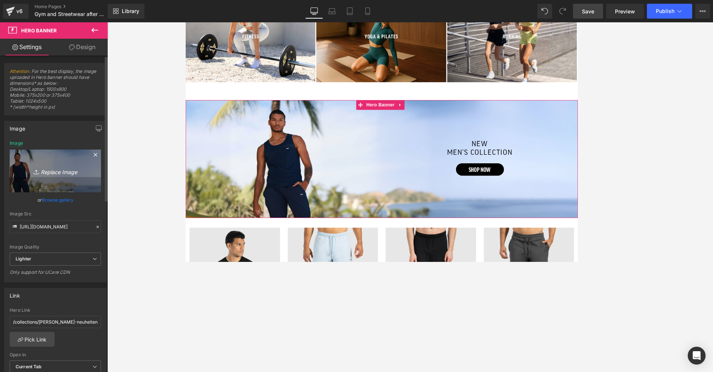
click at [54, 170] on icon "Replace Image" at bounding box center [55, 170] width 59 height 9
type input "C:\fakepath\desktop neuheiten banner startseite.jpg"
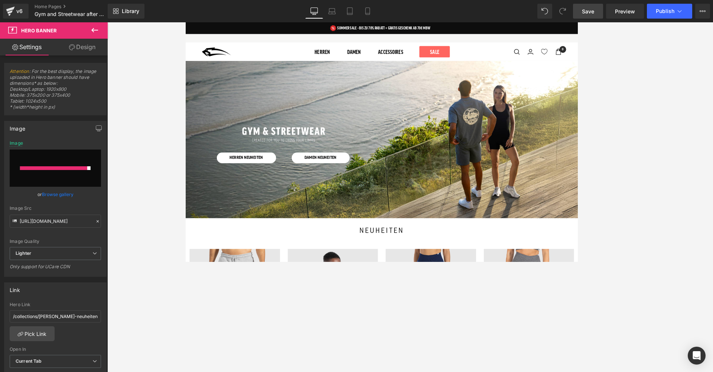
scroll to position [0, 0]
click at [50, 164] on input "file" at bounding box center [55, 167] width 91 height 37
type input "C:\fakepath\desktop neuheiten banner startseite.jpg"
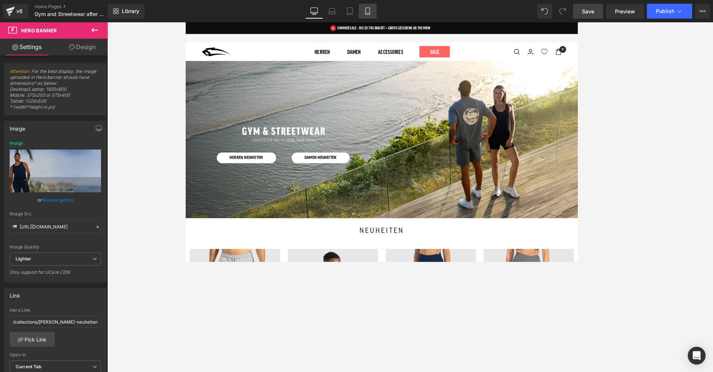
click at [368, 12] on icon at bounding box center [367, 10] width 7 height 7
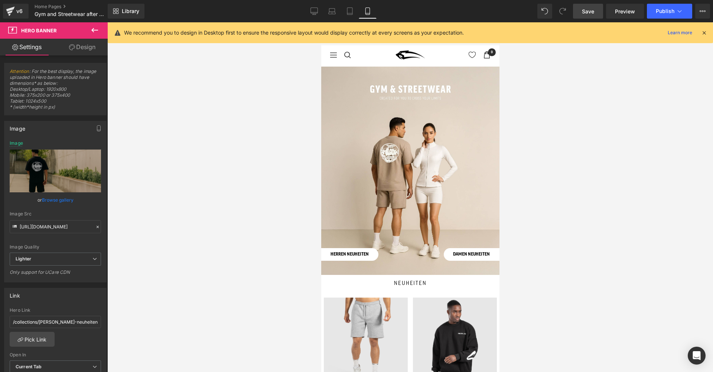
type input "[URL][DOMAIN_NAME]"
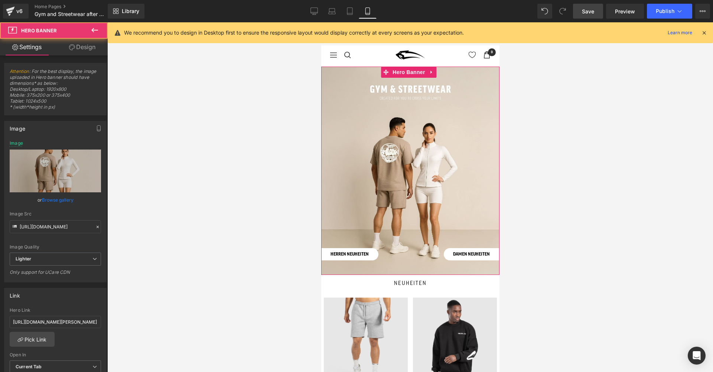
click at [413, 123] on div at bounding box center [410, 171] width 178 height 208
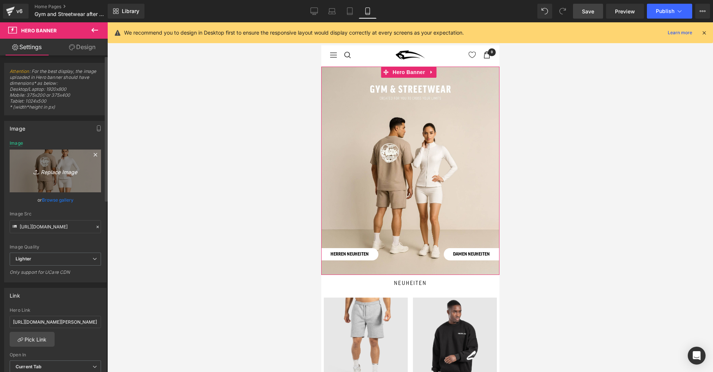
click at [52, 171] on icon "Replace Image" at bounding box center [55, 170] width 59 height 9
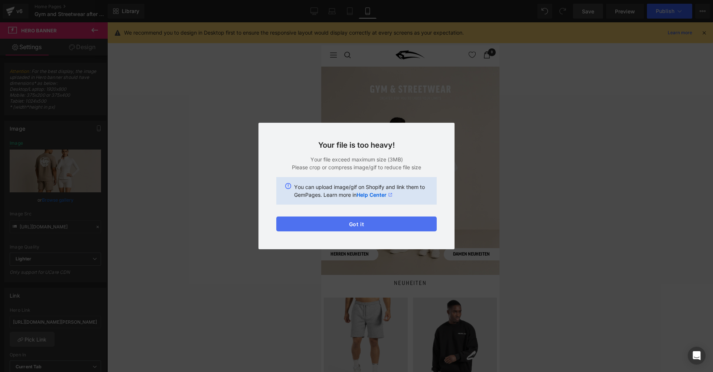
click at [352, 223] on button "Got it" at bounding box center [356, 223] width 160 height 15
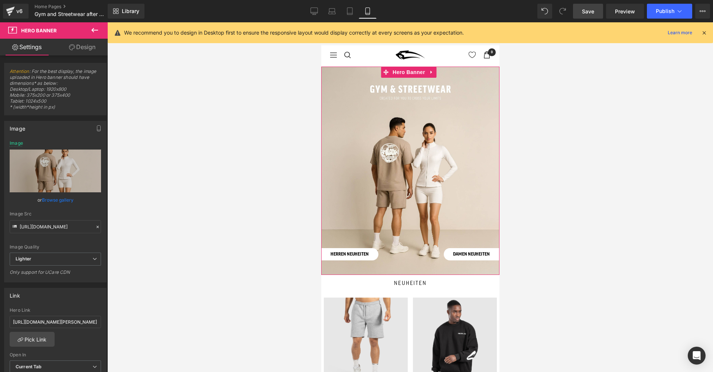
click at [367, 137] on div at bounding box center [410, 171] width 178 height 208
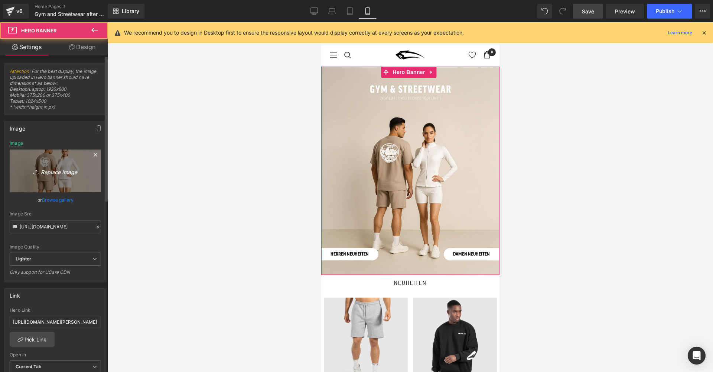
click at [55, 174] on icon "Replace Image" at bounding box center [55, 170] width 59 height 9
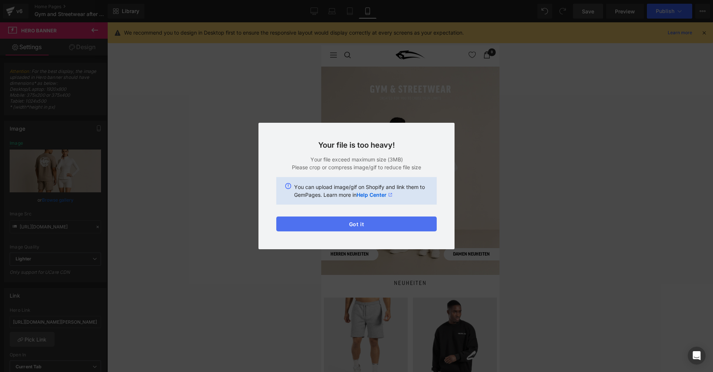
click at [382, 228] on button "Got it" at bounding box center [356, 223] width 160 height 15
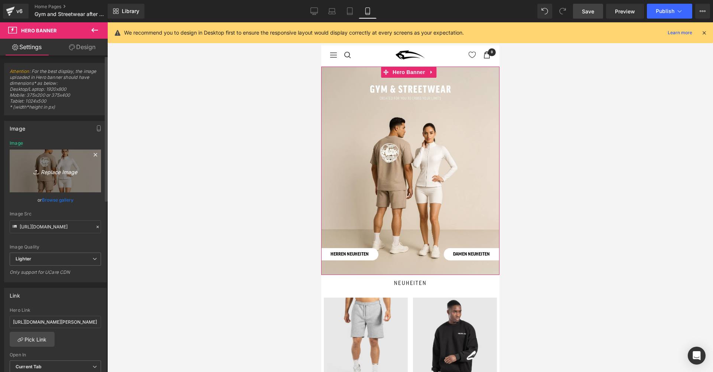
click at [54, 170] on icon "Replace Image" at bounding box center [55, 170] width 59 height 9
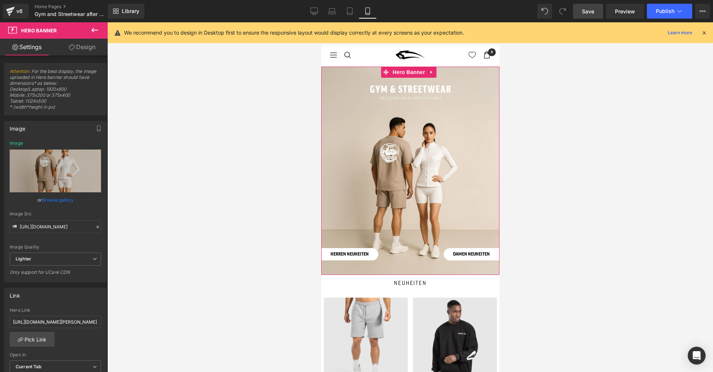
type input "C:\fakepath\67.jpg"
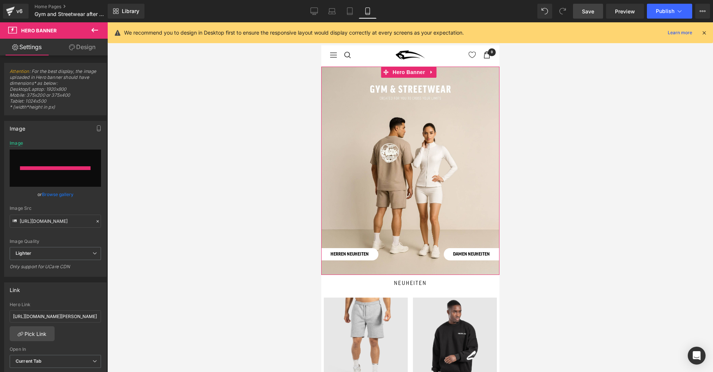
type input "[URL][DOMAIN_NAME]"
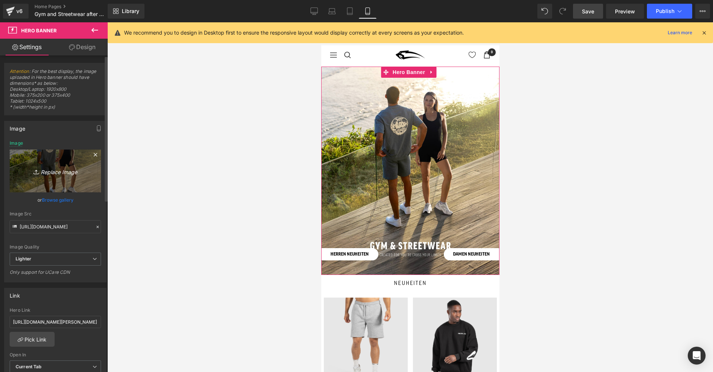
click at [52, 170] on icon "Replace Image" at bounding box center [55, 170] width 59 height 9
type input "C:\fakepath\66.jpg"
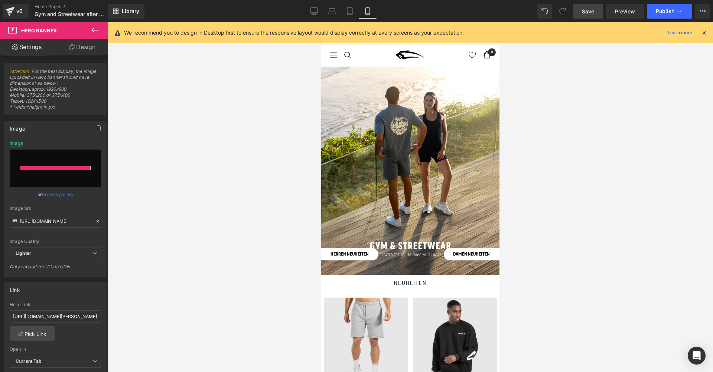
type input "[URL][DOMAIN_NAME]"
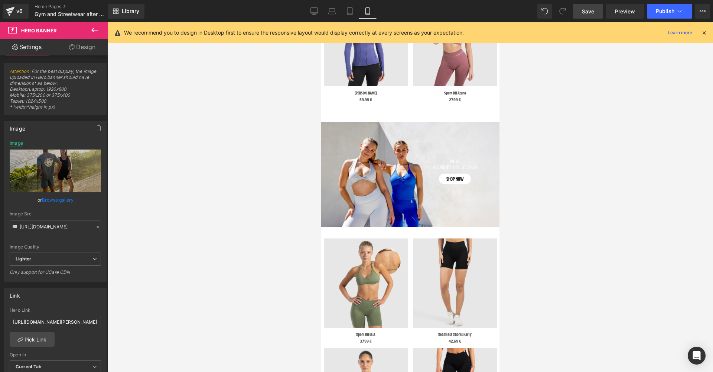
scroll to position [648, 0]
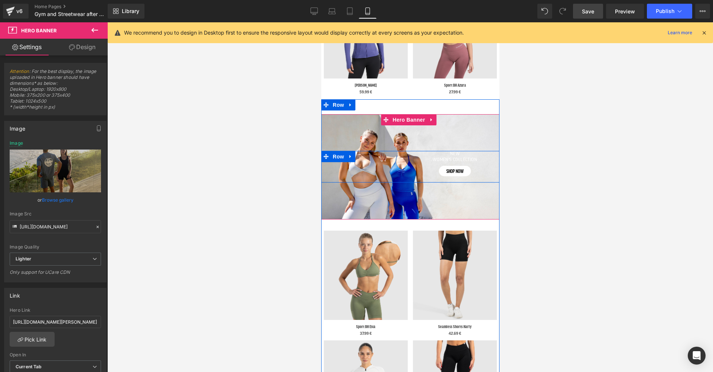
click at [366, 158] on div "Separator new women's collection Heading shop now Button Row" at bounding box center [410, 167] width 178 height 32
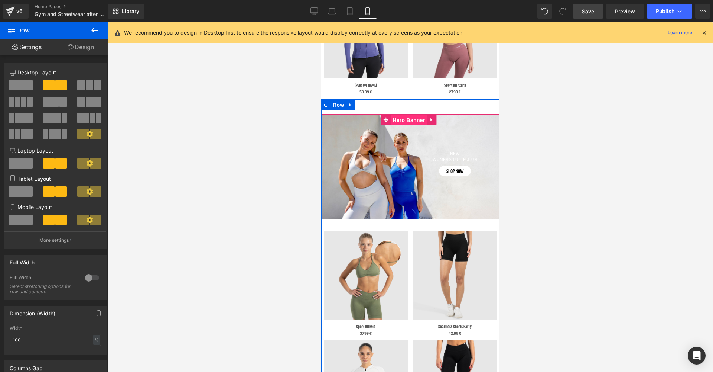
click at [411, 115] on span "Hero Banner" at bounding box center [408, 119] width 36 height 11
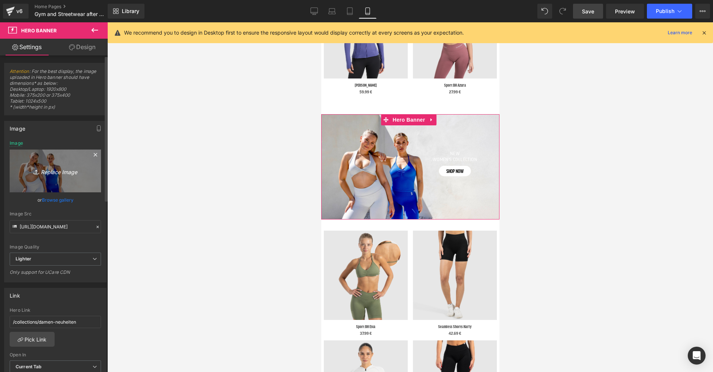
click at [45, 168] on icon "Replace Image" at bounding box center [55, 170] width 59 height 9
click at [51, 172] on icon "Replace Image" at bounding box center [55, 170] width 59 height 9
type input "C:\fakepath\5.jpg"
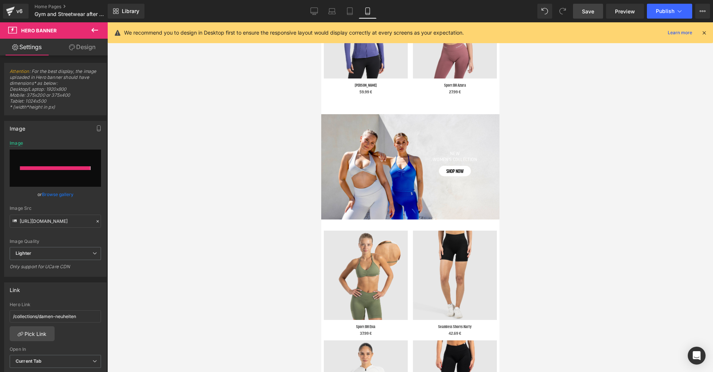
type input "[URL][DOMAIN_NAME]"
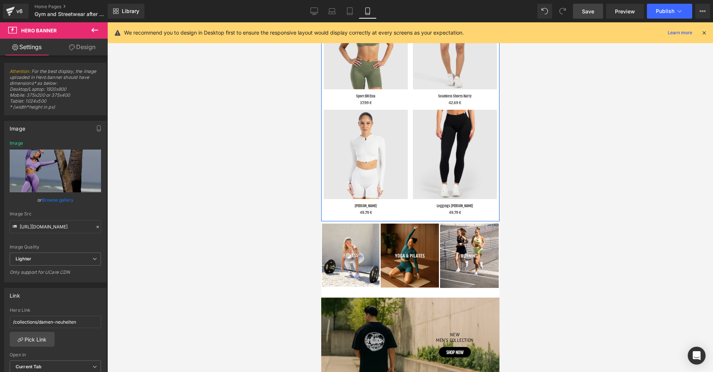
scroll to position [918, 0]
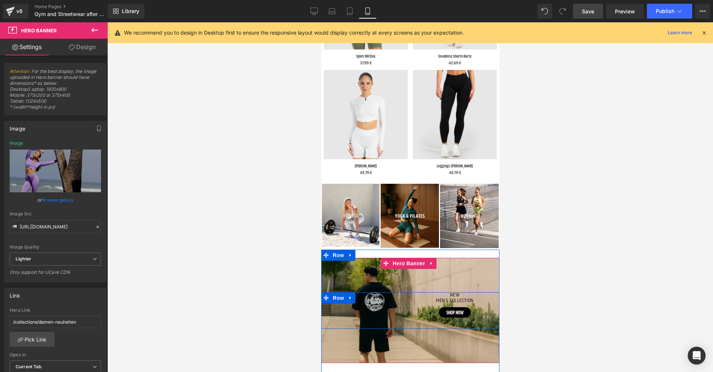
click at [389, 294] on div "Separator new men’s collection Heading SHOP NOW Button Row" at bounding box center [410, 310] width 178 height 37
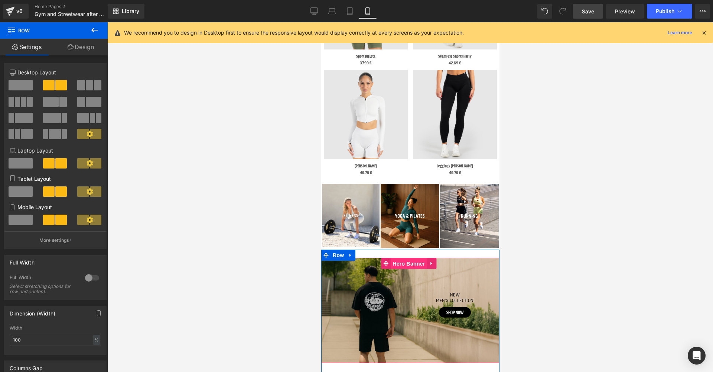
click at [398, 258] on span "Hero Banner" at bounding box center [408, 263] width 36 height 11
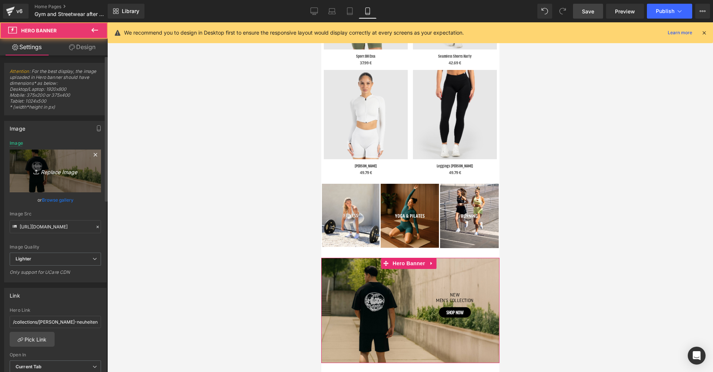
click at [42, 166] on icon "Replace Image" at bounding box center [55, 170] width 59 height 9
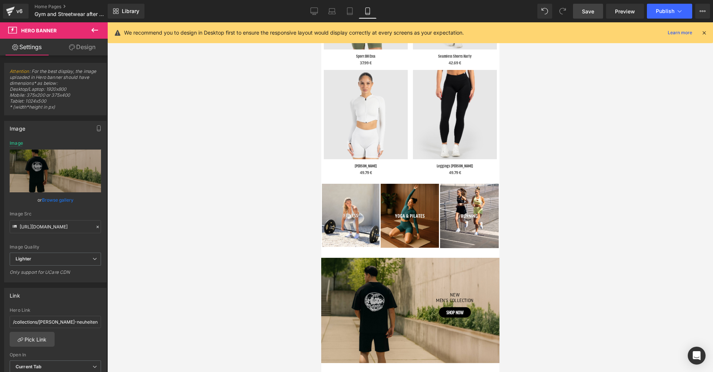
type input "C:\fakepath\4.jpg"
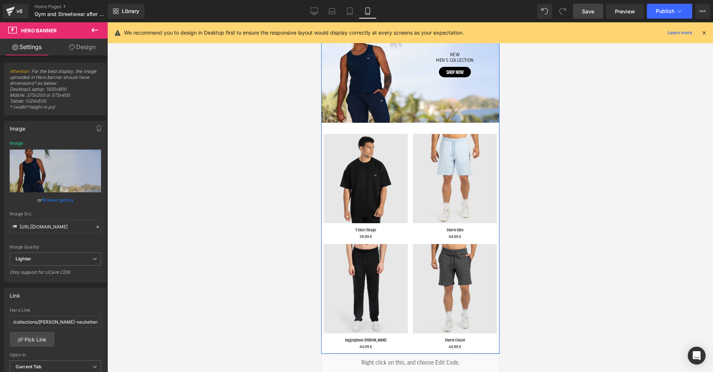
scroll to position [1154, 0]
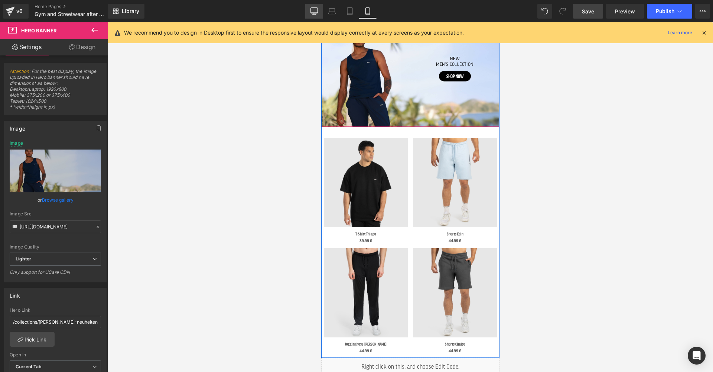
click at [315, 10] on icon at bounding box center [314, 10] width 7 height 7
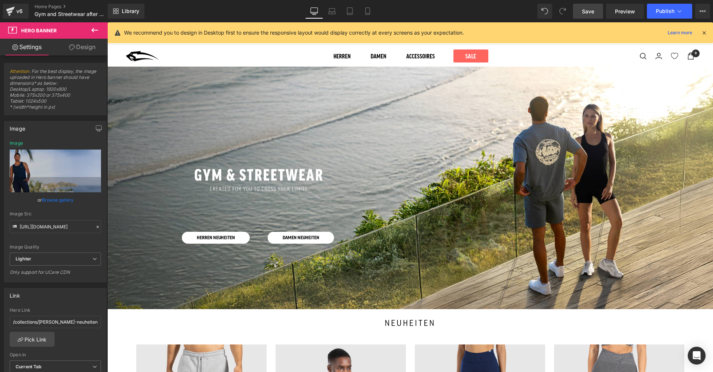
scroll to position [0, 0]
click at [367, 13] on icon at bounding box center [368, 13] width 4 height 0
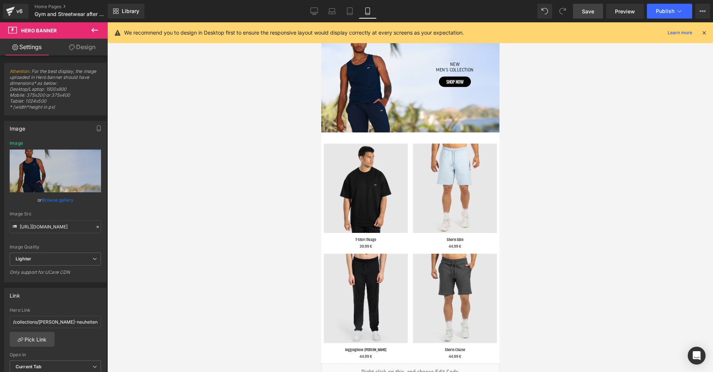
scroll to position [1149, 0]
click at [588, 12] on span "Save" at bounding box center [588, 11] width 12 height 8
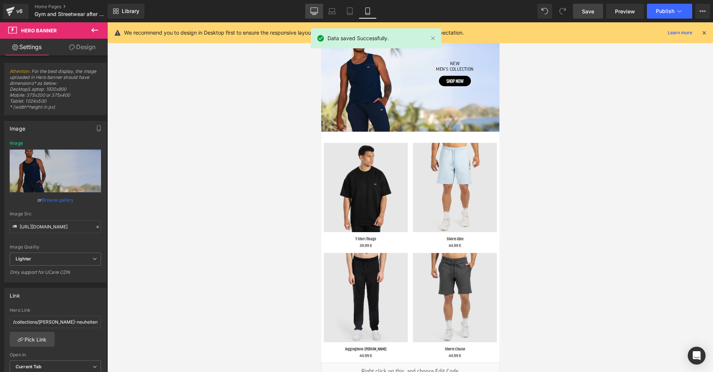
click at [311, 12] on icon at bounding box center [314, 10] width 7 height 7
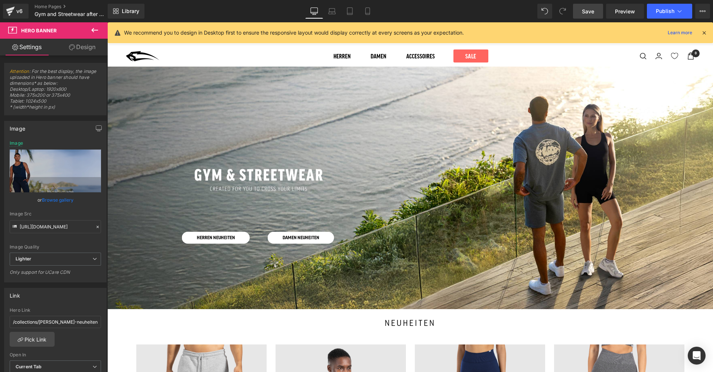
scroll to position [0, 0]
click at [586, 11] on span "Save" at bounding box center [588, 11] width 12 height 8
click at [665, 9] on span "Publish" at bounding box center [665, 11] width 19 height 6
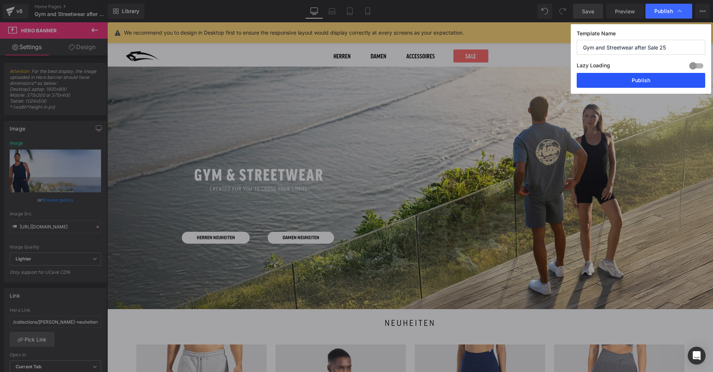
click at [647, 78] on button "Publish" at bounding box center [641, 80] width 129 height 15
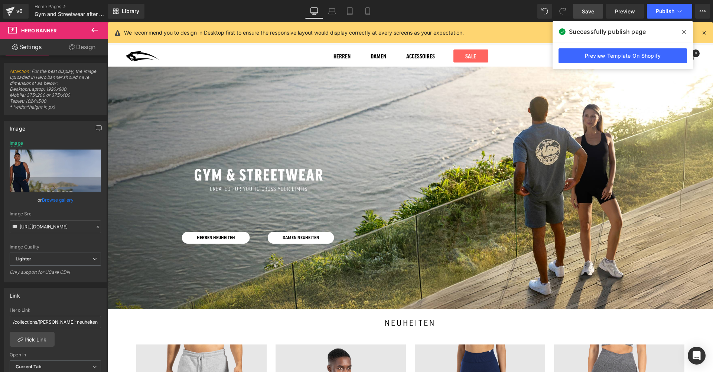
click at [510, 9] on div "Library Desktop Desktop Laptop Tablet Mobile Save Preview Publish Scheduled Vie…" at bounding box center [411, 11] width 606 height 15
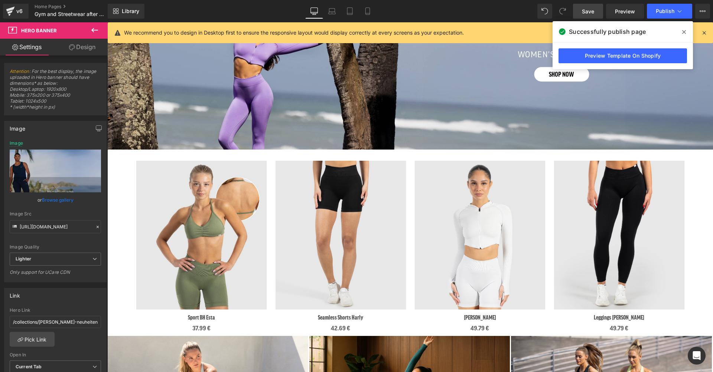
scroll to position [594, 0]
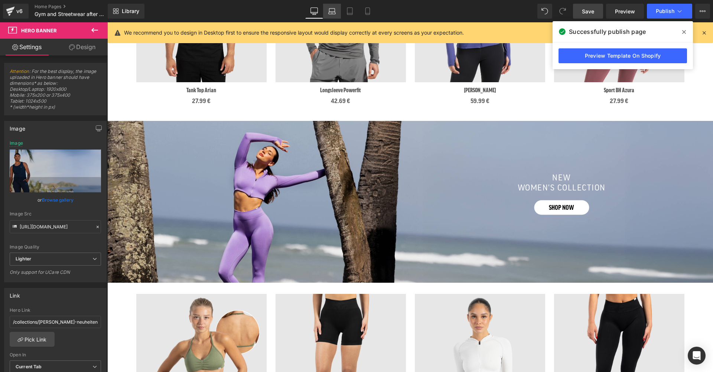
click at [335, 9] on icon at bounding box center [331, 10] width 7 height 7
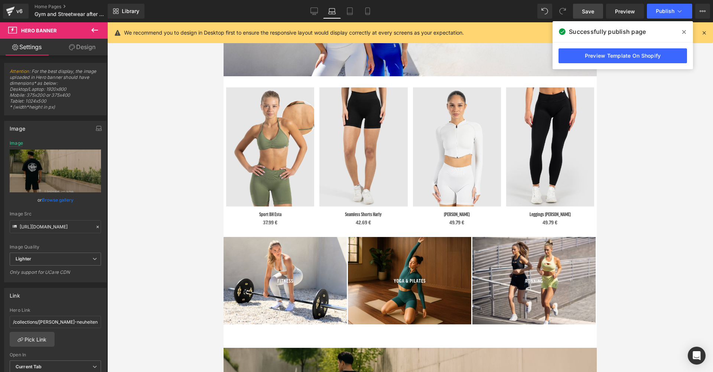
type input "[URL][DOMAIN_NAME]"
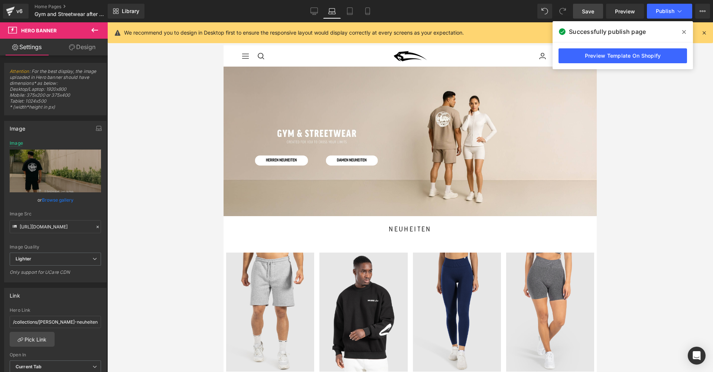
scroll to position [0, 0]
click at [435, 115] on div at bounding box center [410, 141] width 373 height 149
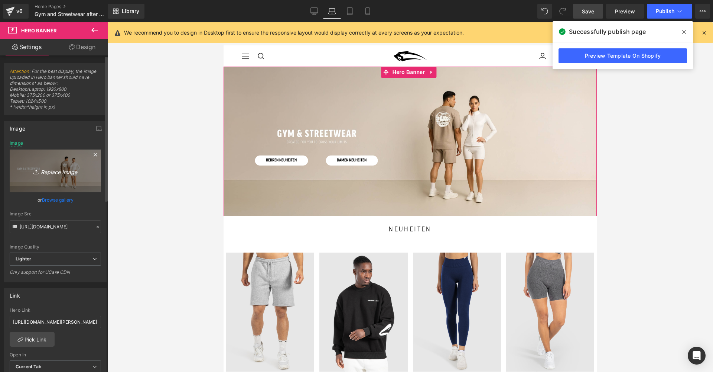
click at [41, 166] on icon "Replace Image" at bounding box center [55, 170] width 59 height 9
type input "C:\fakepath\hero.jpg"
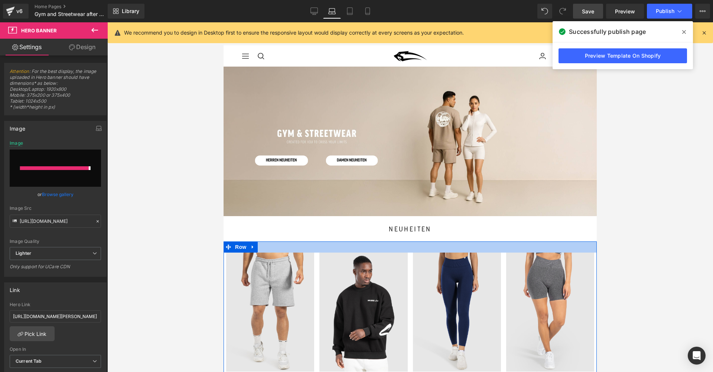
type input "[URL][DOMAIN_NAME]"
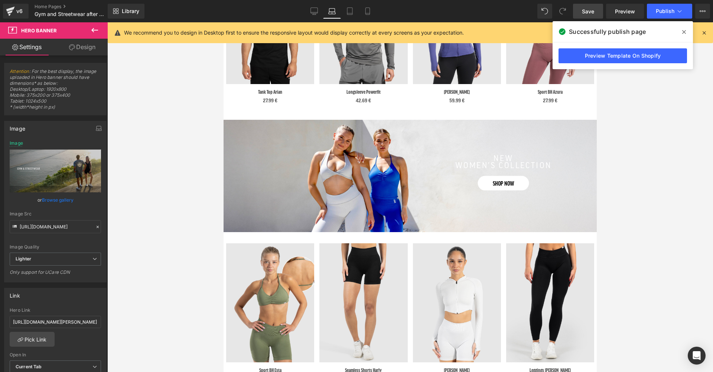
scroll to position [454, 0]
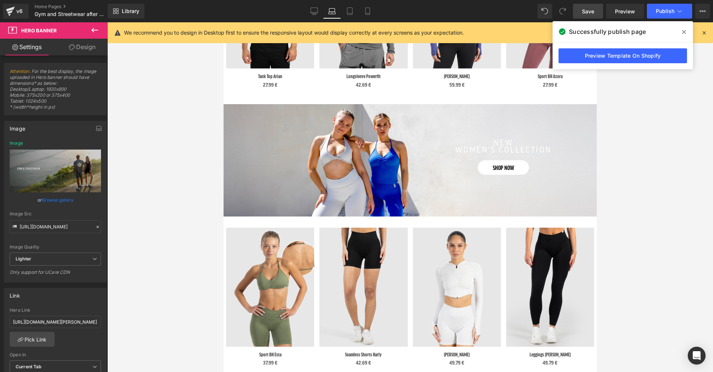
click at [376, 181] on div "Separator new women's collection Heading shop now Button Row" at bounding box center [410, 160] width 373 height 41
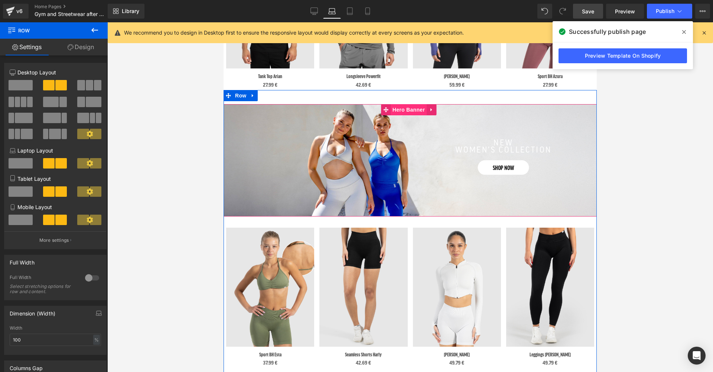
click at [411, 115] on span "Hero Banner" at bounding box center [409, 109] width 36 height 11
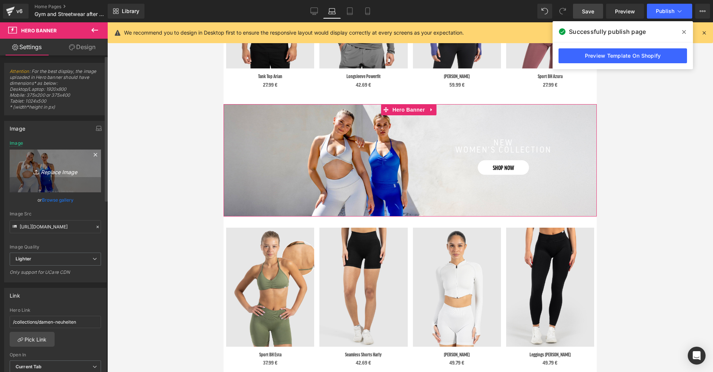
click at [53, 169] on icon "Replace Image" at bounding box center [55, 170] width 59 height 9
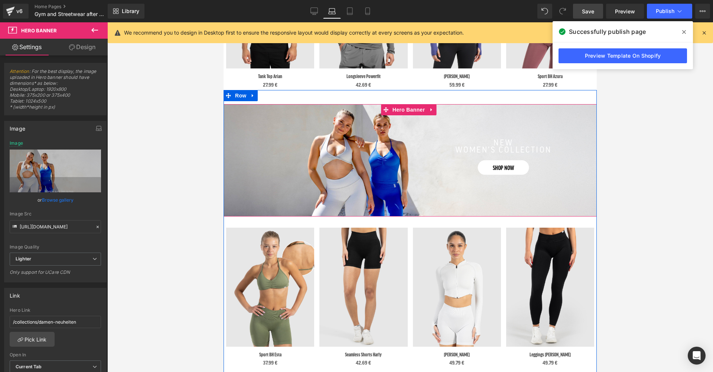
type input "C:\fakepath\desktop neuheiten banner startseite.jpg"
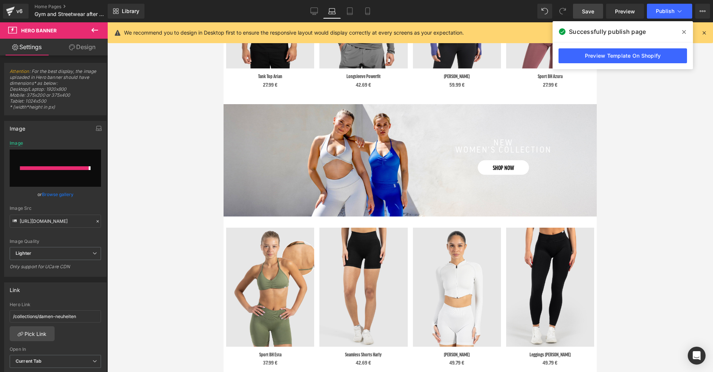
type input "[URL][DOMAIN_NAME]"
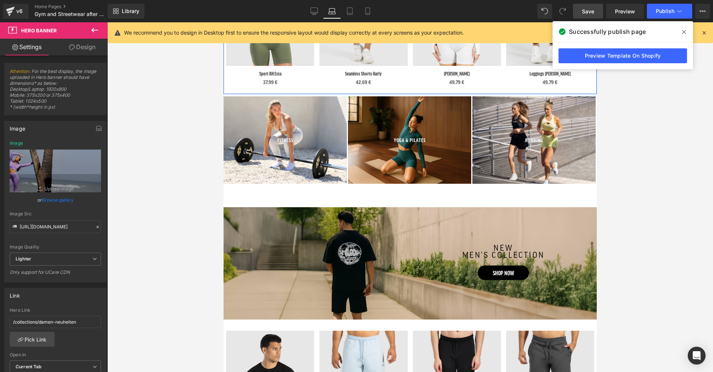
scroll to position [786, 0]
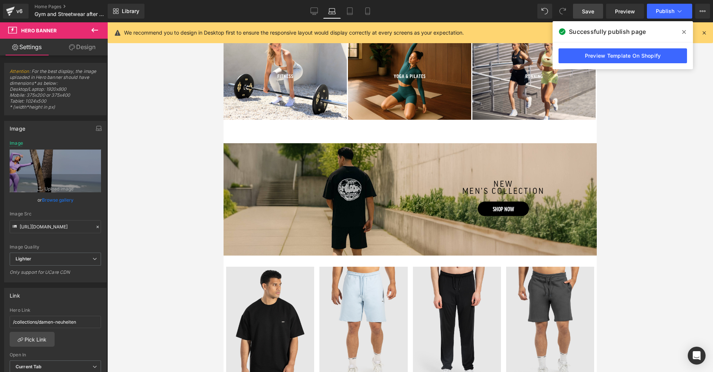
click at [383, 255] on div "Separator new men’s collection Heading SHOP NOW Button Row" at bounding box center [410, 199] width 373 height 112
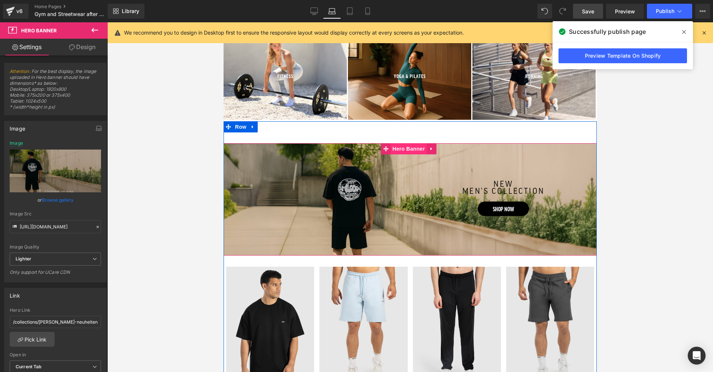
click at [411, 154] on span "Hero Banner" at bounding box center [409, 148] width 36 height 11
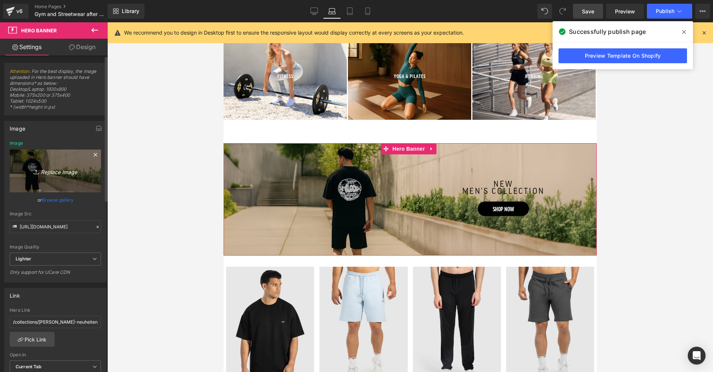
click at [45, 173] on icon "Replace Image" at bounding box center [55, 170] width 59 height 9
type input "C:\fakepath\4.jpg"
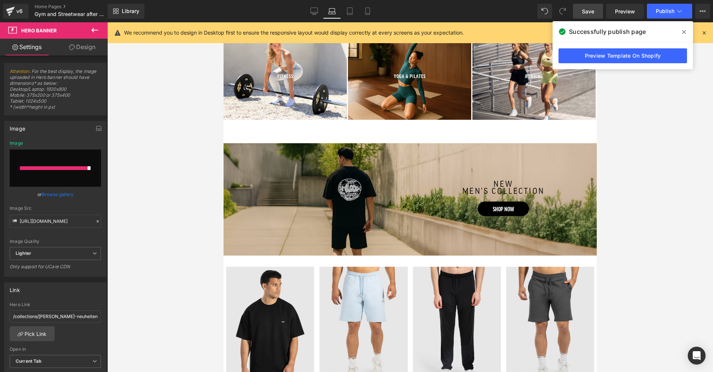
type input "[URL][DOMAIN_NAME]"
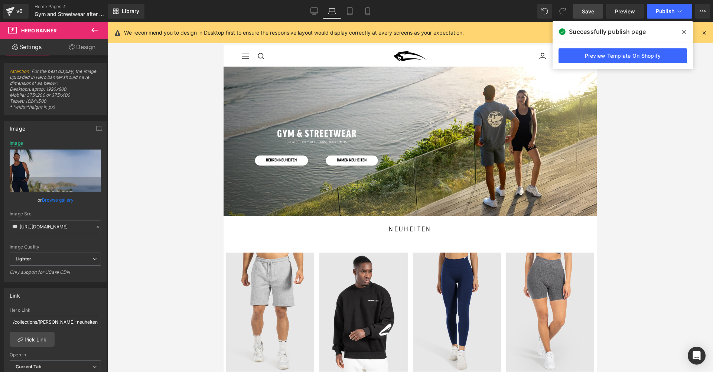
scroll to position [0, 0]
click at [666, 108] on div at bounding box center [410, 196] width 606 height 349
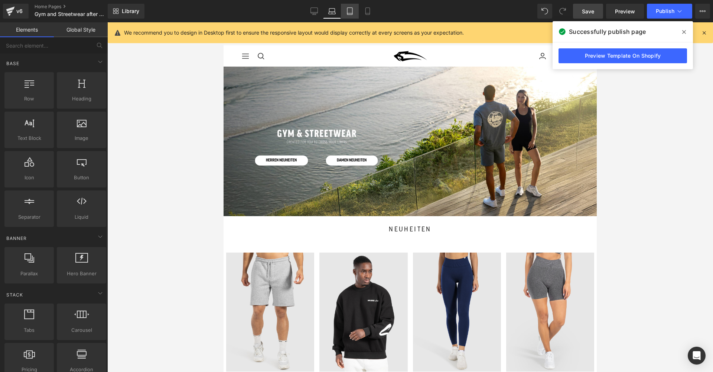
click at [352, 12] on icon at bounding box center [349, 10] width 7 height 7
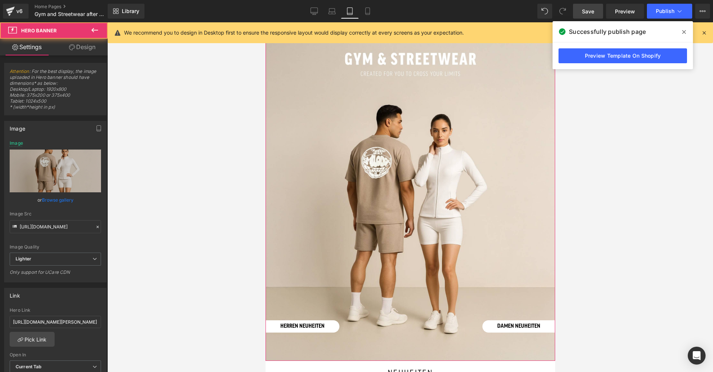
click at [402, 192] on div at bounding box center [410, 191] width 290 height 338
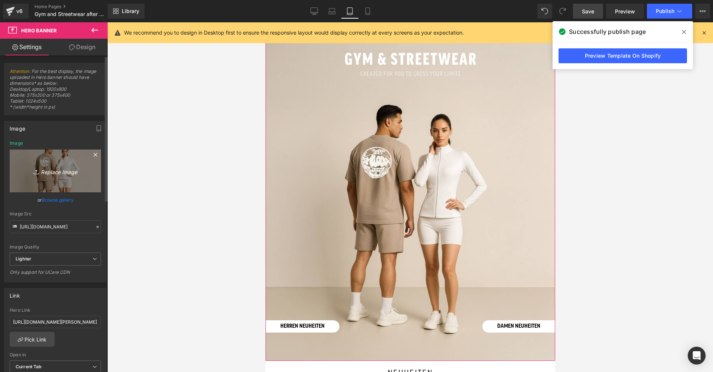
click at [48, 171] on icon "Replace Image" at bounding box center [55, 170] width 59 height 9
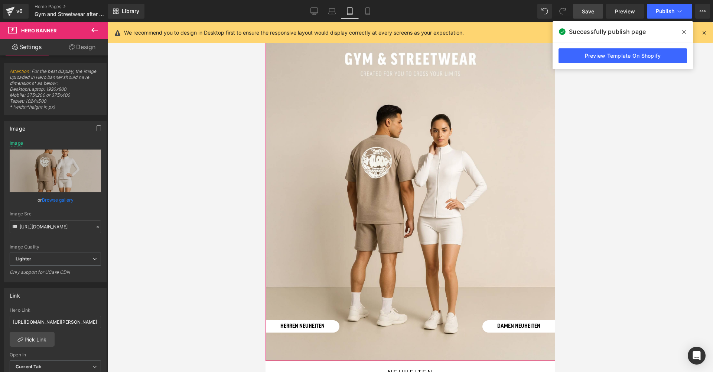
type input "C:\fakepath\66.jpg"
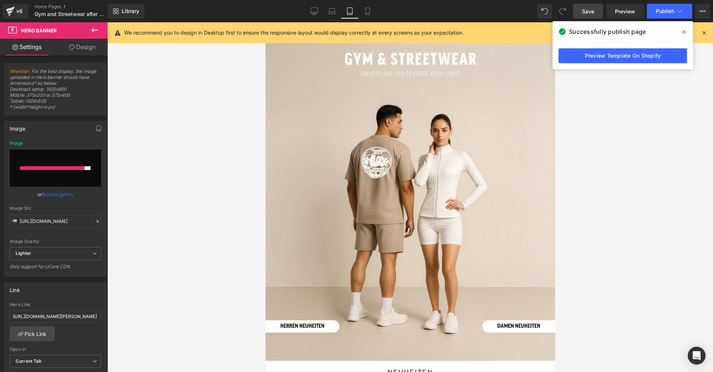
click at [567, 155] on div at bounding box center [410, 196] width 606 height 349
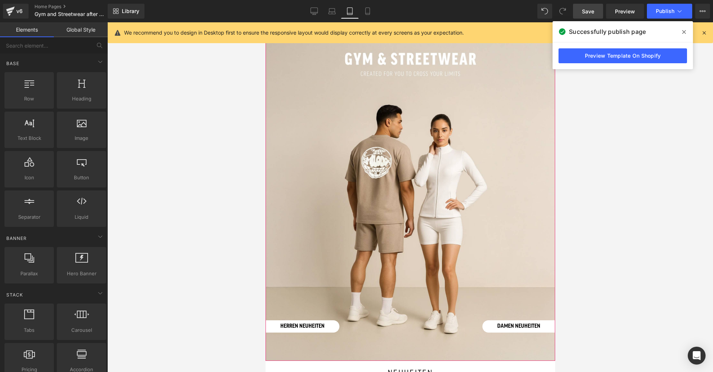
click at [357, 201] on div at bounding box center [410, 191] width 290 height 338
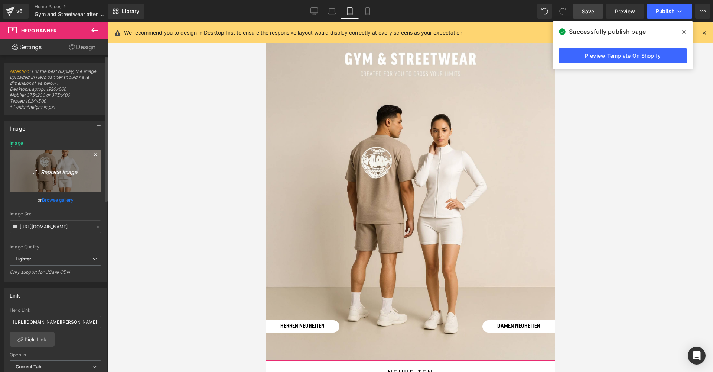
click at [47, 169] on icon "Replace Image" at bounding box center [55, 170] width 59 height 9
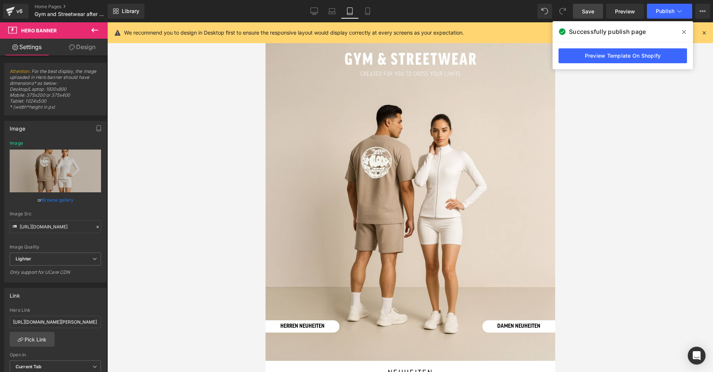
type input "C:\fakepath\66.jpg"
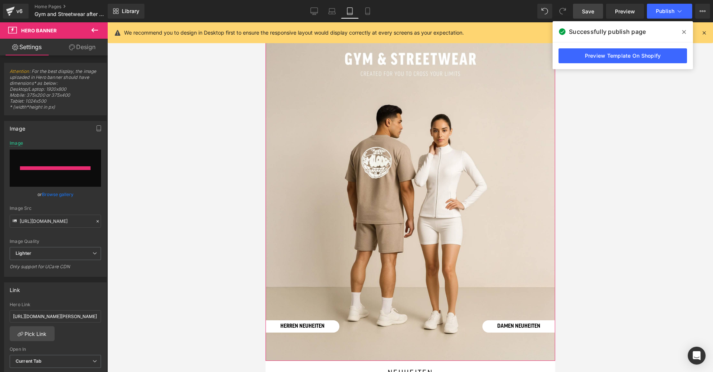
type input "[URL][DOMAIN_NAME]"
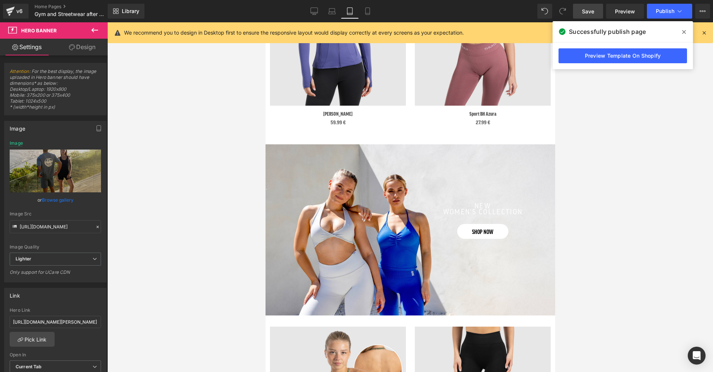
scroll to position [1116, 0]
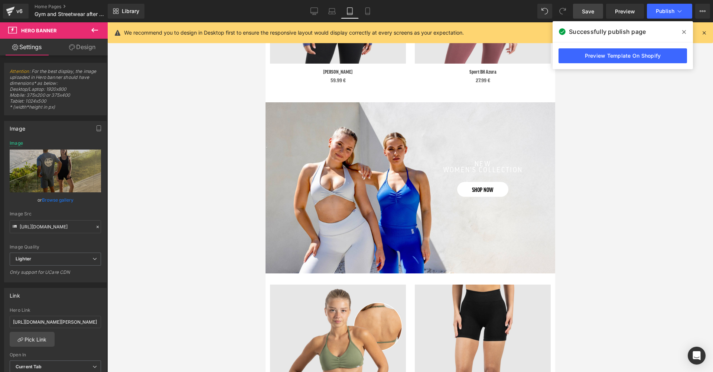
click at [372, 212] on div "Separator new women's collection Heading shop now Button Row" at bounding box center [410, 187] width 290 height 171
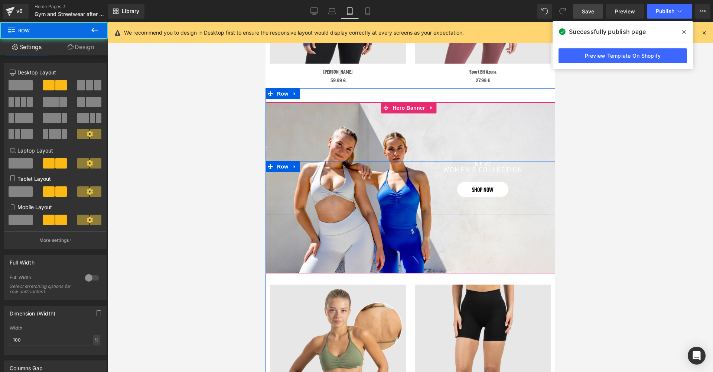
click at [344, 174] on div "Separator new women's collection Heading shop now Button Row" at bounding box center [410, 187] width 290 height 53
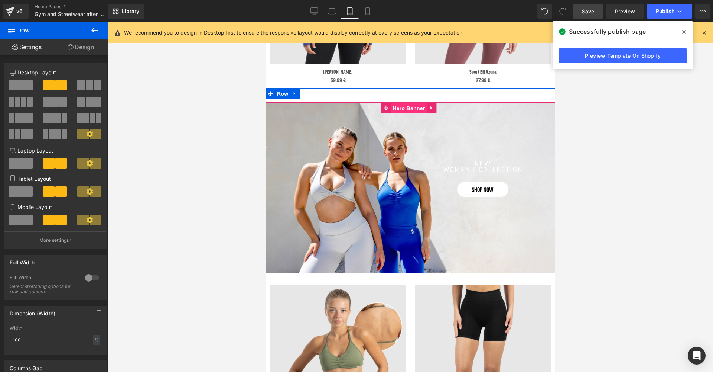
click at [399, 104] on span "Hero Banner" at bounding box center [408, 108] width 36 height 11
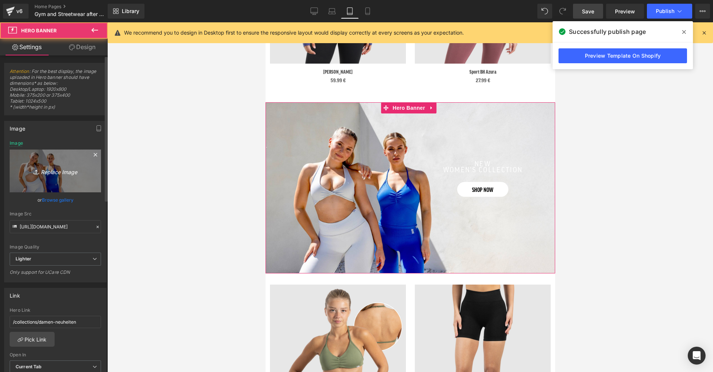
click at [62, 170] on icon "Replace Image" at bounding box center [55, 170] width 59 height 9
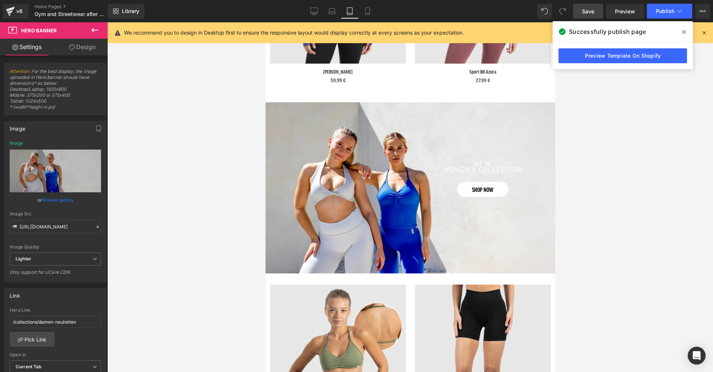
type input "C:\fakepath\5.jpg"
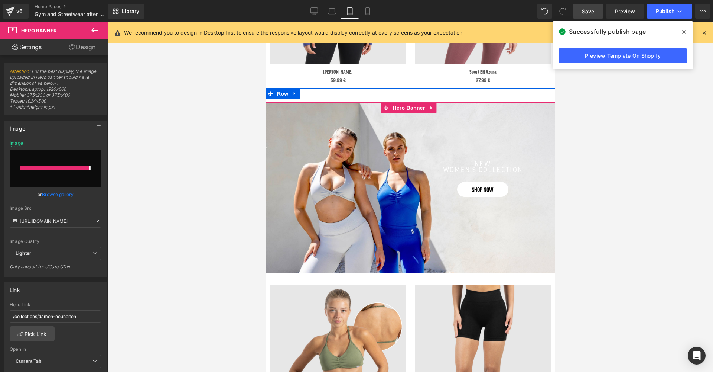
type input "[URL][DOMAIN_NAME]"
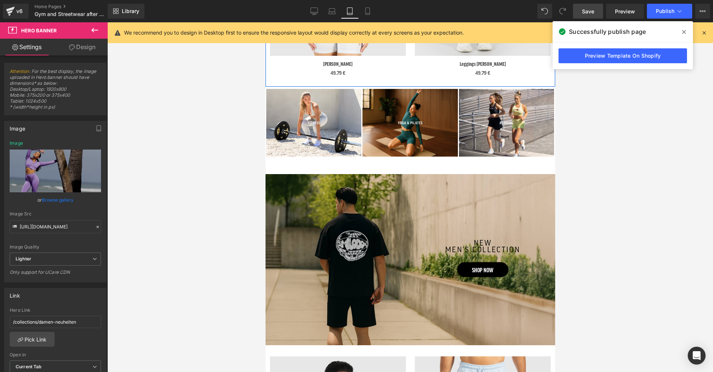
scroll to position [1702, 0]
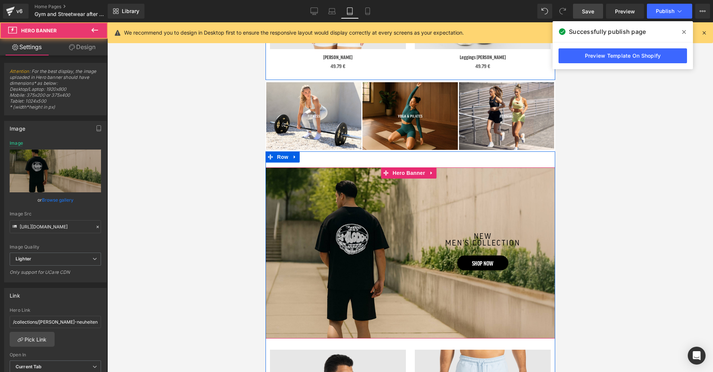
click at [379, 210] on div "Separator new men’s collection Heading SHOP NOW Button Row" at bounding box center [410, 252] width 290 height 171
click at [408, 167] on span "Hero Banner" at bounding box center [408, 172] width 36 height 11
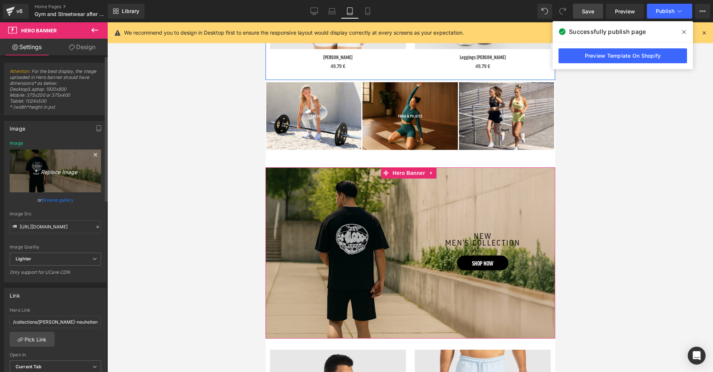
click at [58, 171] on icon "Replace Image" at bounding box center [55, 170] width 59 height 9
type input "C:\fakepath\4.jpg"
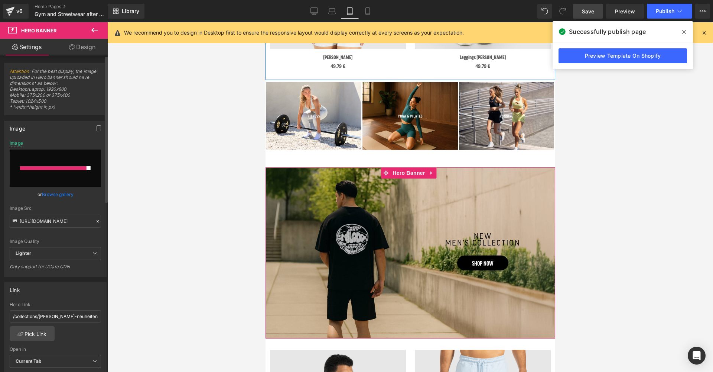
click at [55, 175] on input "file" at bounding box center [55, 167] width 91 height 37
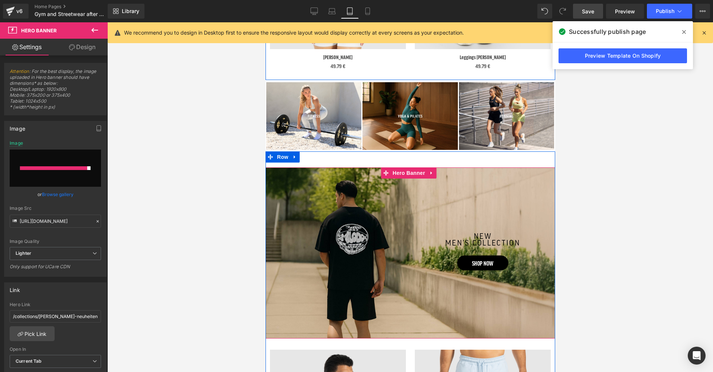
type input "C:\fakepath\4.jpg"
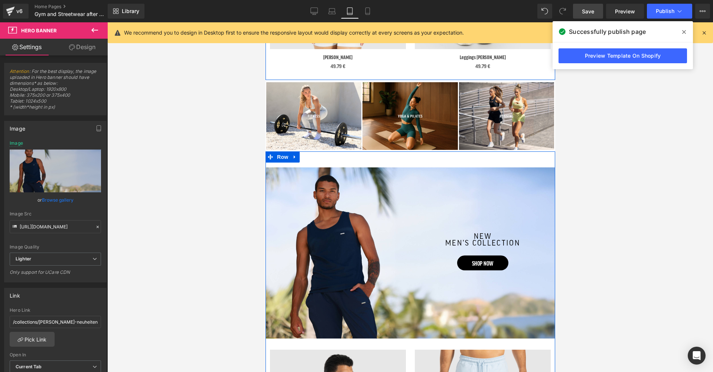
type input "[URL][DOMAIN_NAME]"
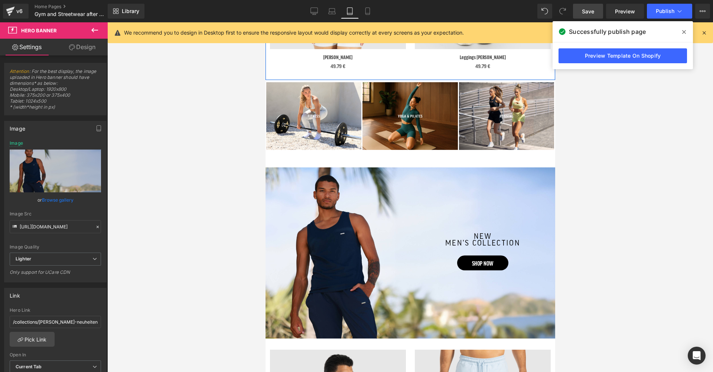
click at [606, 120] on div at bounding box center [410, 196] width 606 height 349
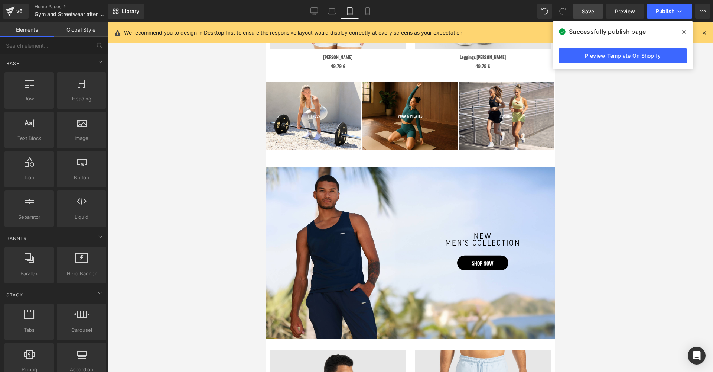
click at [685, 31] on icon at bounding box center [684, 32] width 4 height 4
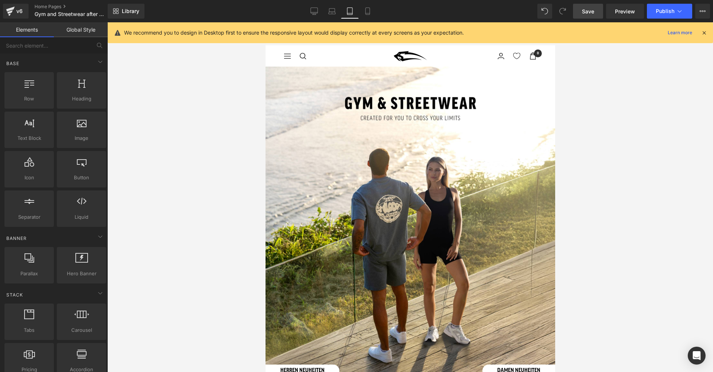
scroll to position [0, 0]
click at [634, 96] on div at bounding box center [410, 196] width 606 height 349
click at [587, 13] on span "Save" at bounding box center [588, 11] width 12 height 8
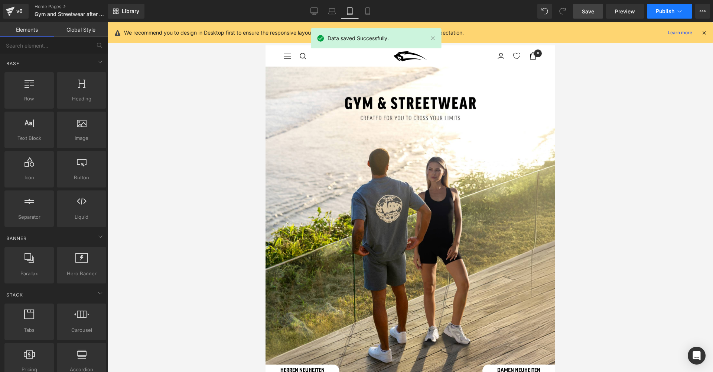
click at [666, 14] on button "Publish" at bounding box center [669, 11] width 45 height 15
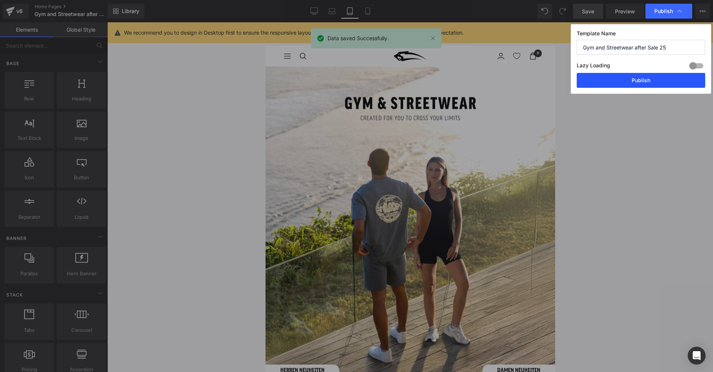
click at [617, 82] on button "Publish" at bounding box center [641, 80] width 129 height 15
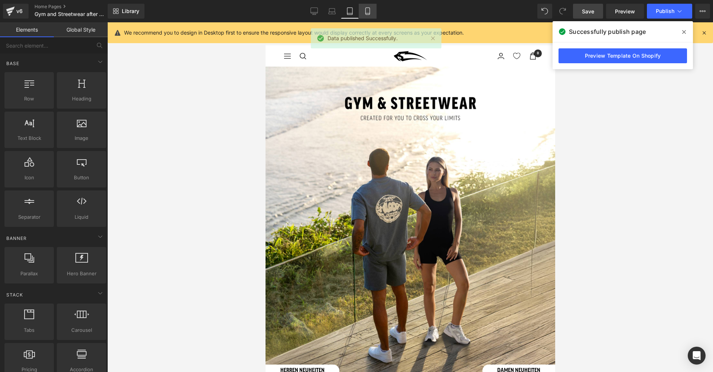
click at [371, 12] on icon at bounding box center [367, 10] width 7 height 7
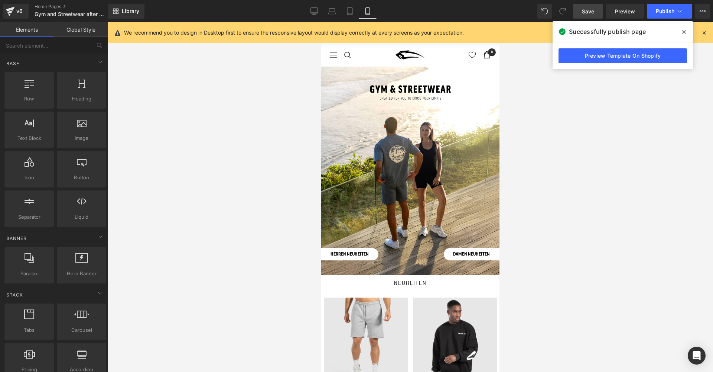
scroll to position [44, 0]
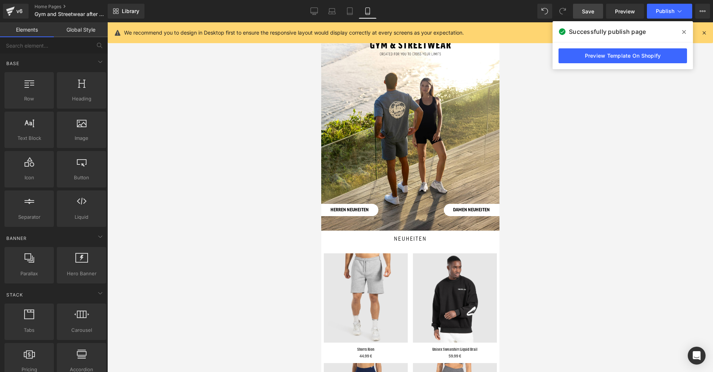
click at [261, 132] on div at bounding box center [410, 196] width 606 height 349
